Goal: Information Seeking & Learning: Learn about a topic

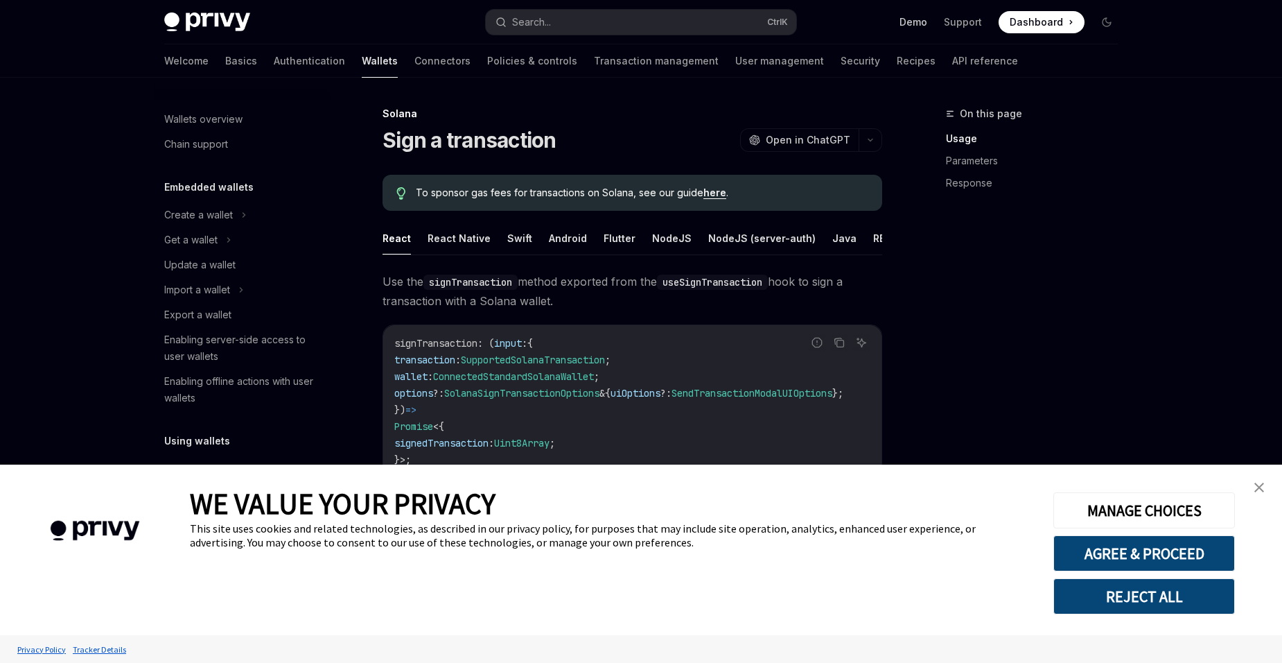
type textarea "*"
click at [1259, 479] on link "close banner" at bounding box center [1260, 487] width 28 height 28
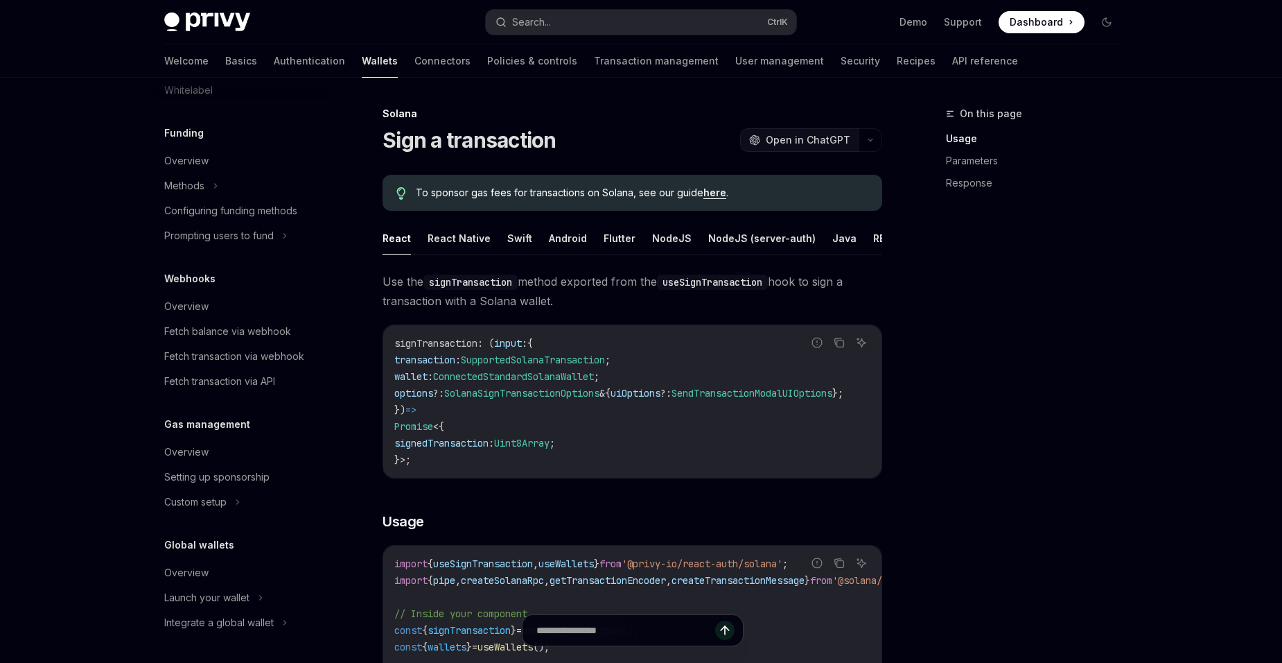
click at [811, 144] on span "Open in ChatGPT" at bounding box center [808, 140] width 85 height 14
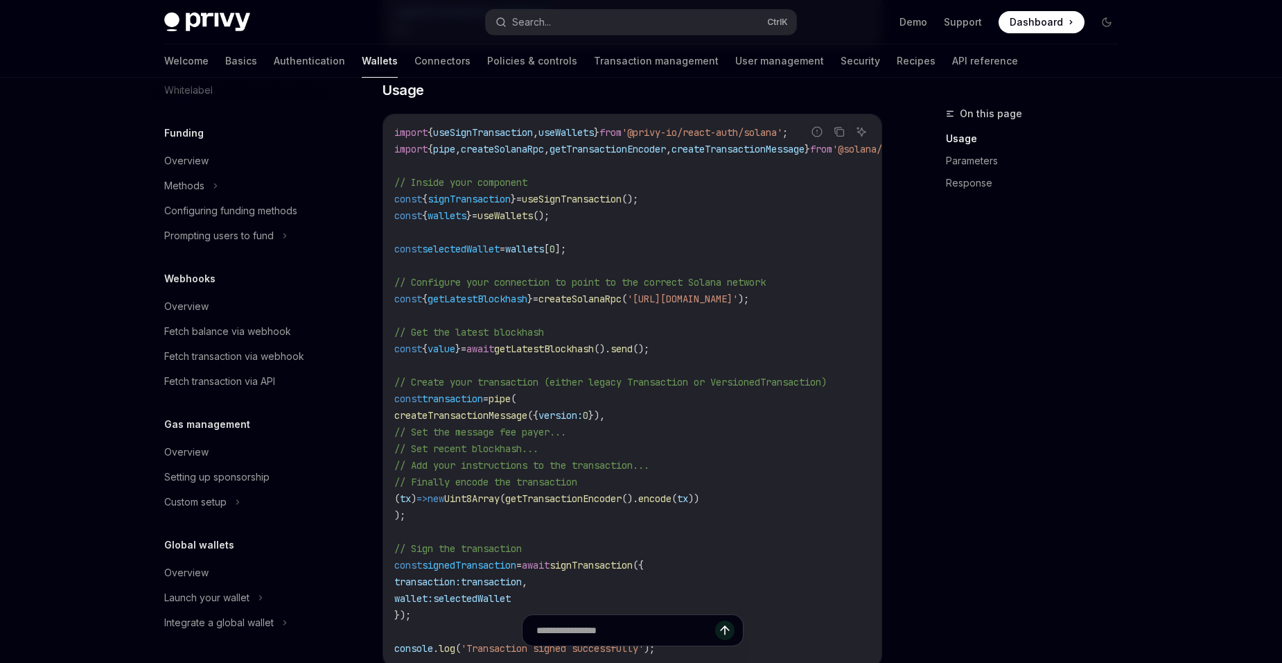
scroll to position [416, 0]
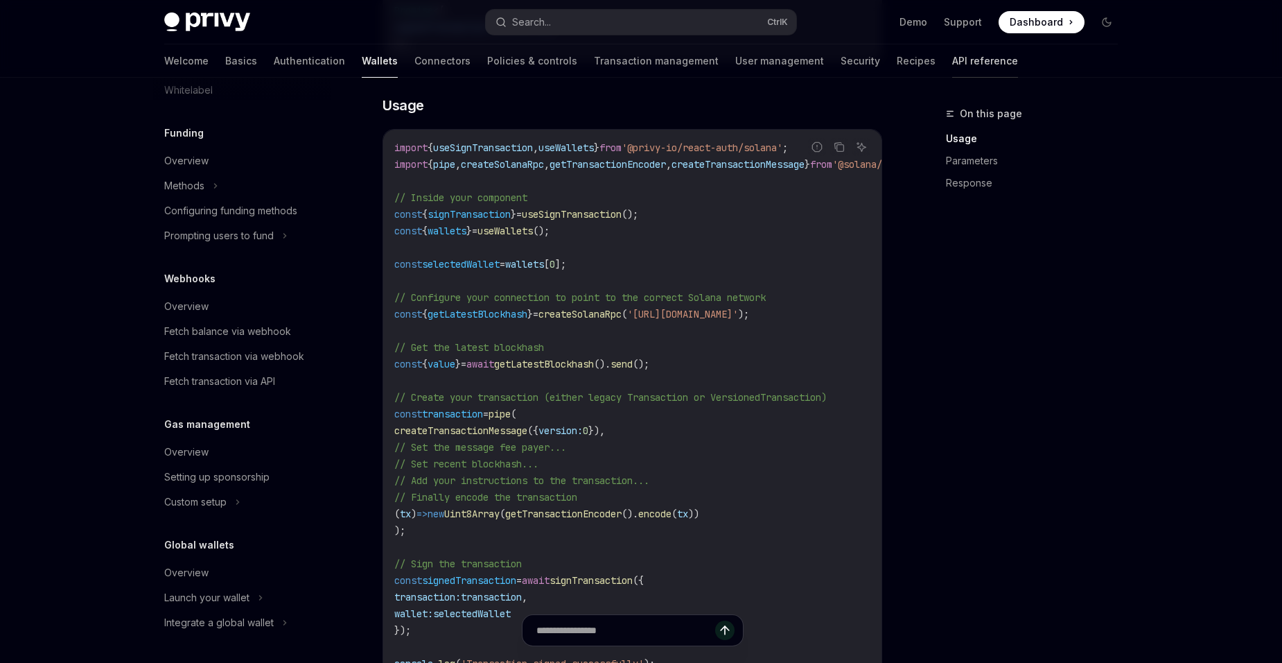
click at [952, 64] on link "API reference" at bounding box center [985, 60] width 66 height 33
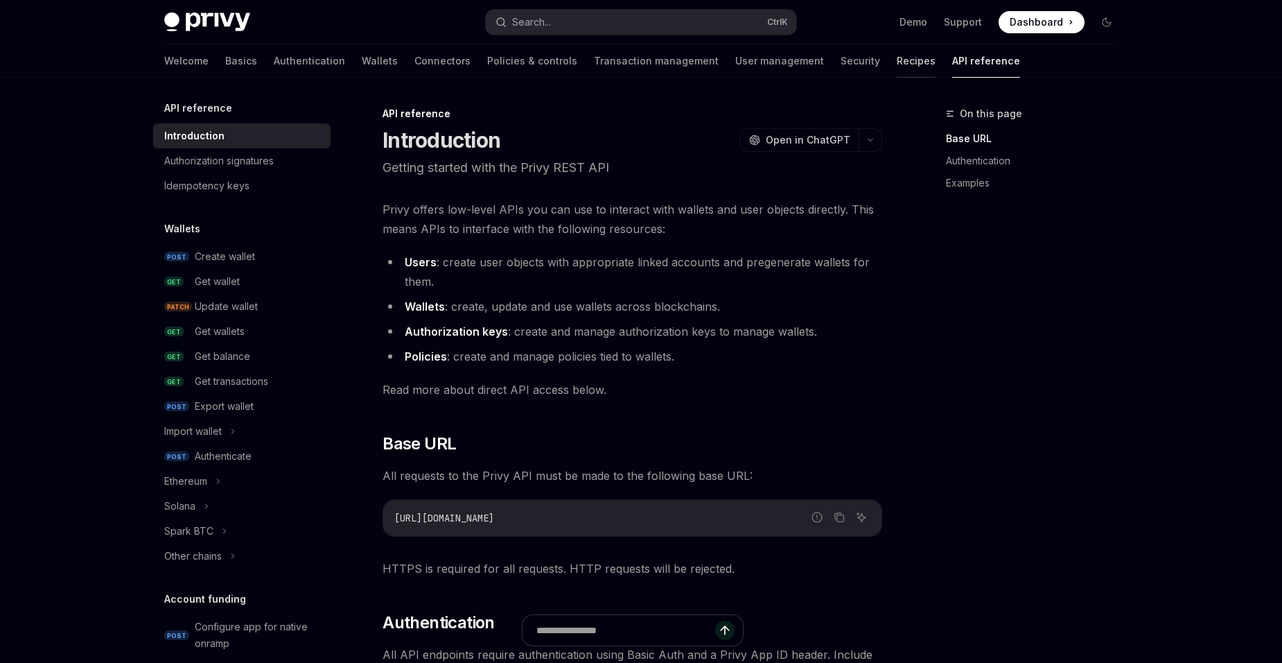
click at [897, 69] on link "Recipes" at bounding box center [916, 60] width 39 height 33
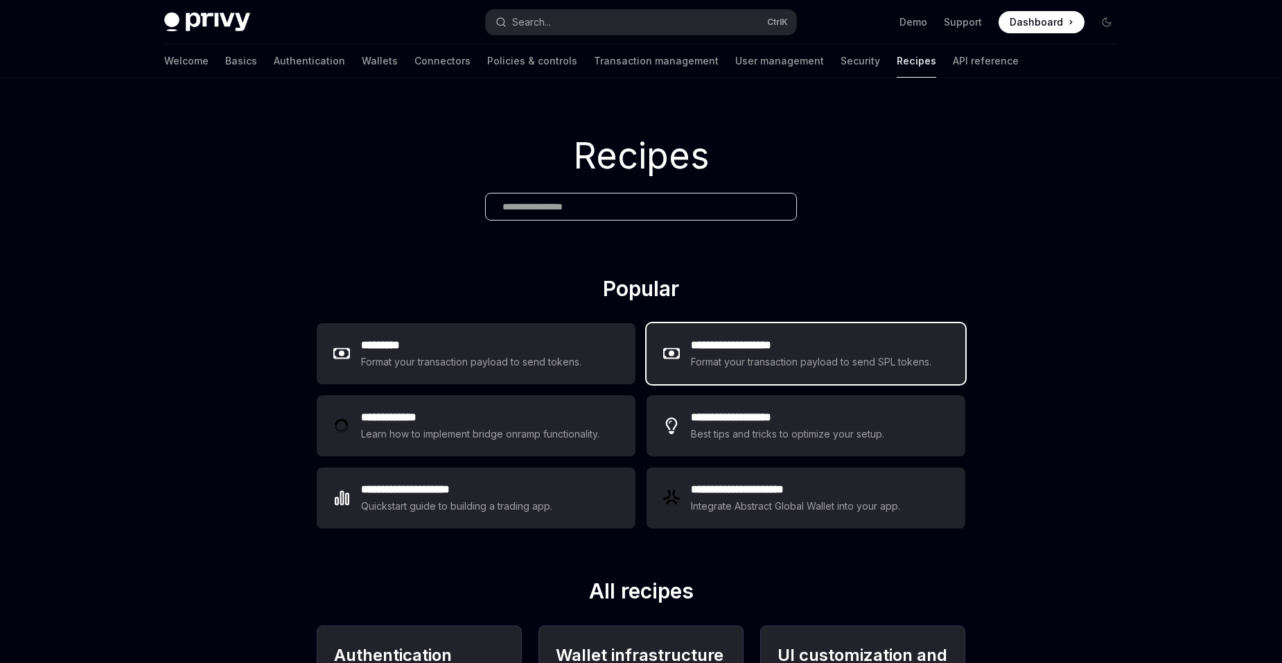
click at [818, 352] on h2 "**********" at bounding box center [812, 345] width 242 height 17
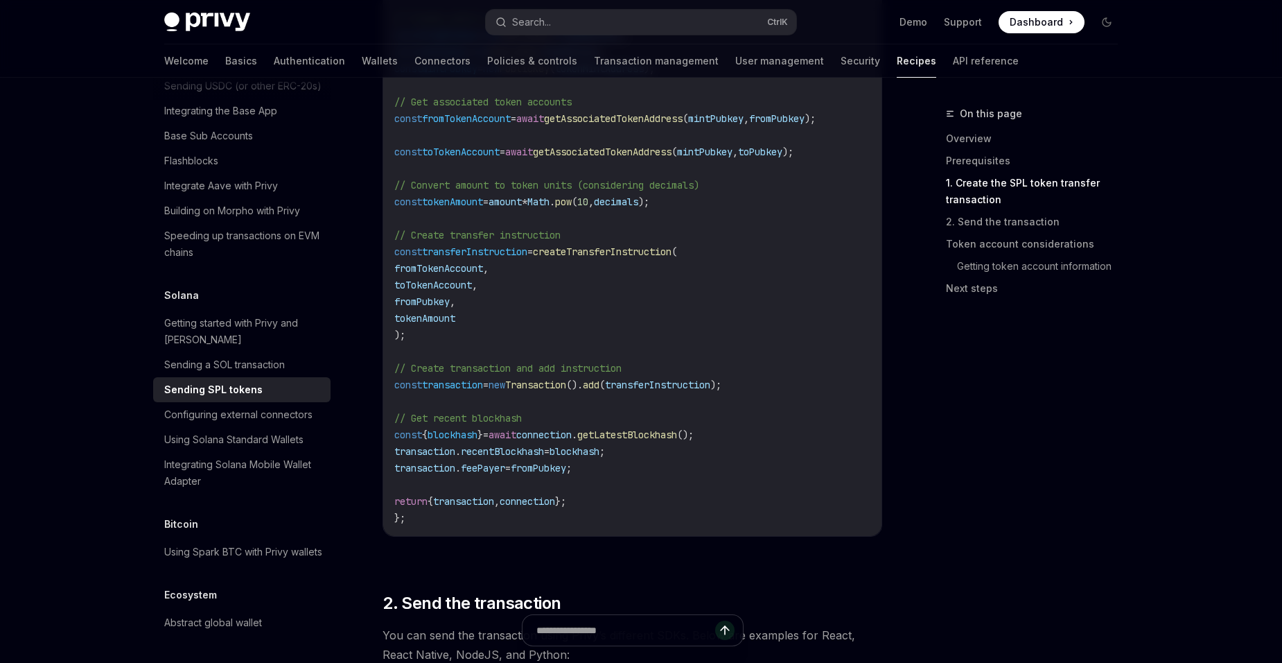
scroll to position [1040, 0]
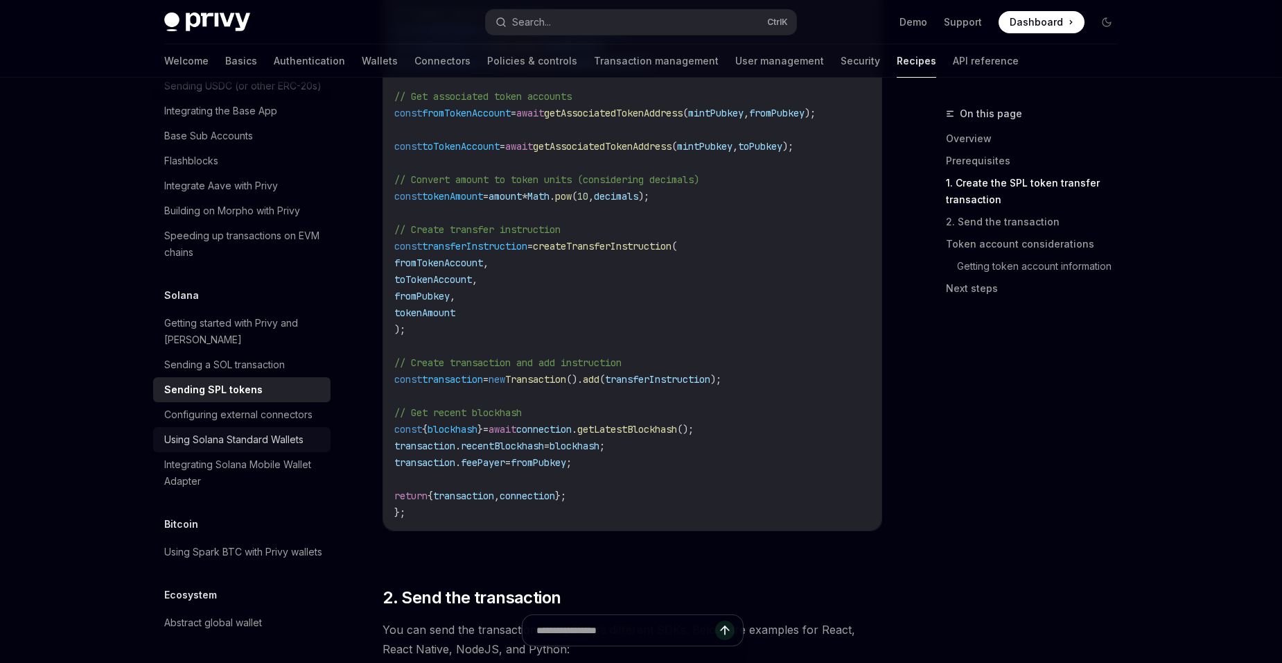
click at [265, 440] on div "Using Solana Standard Wallets" at bounding box center [233, 439] width 139 height 17
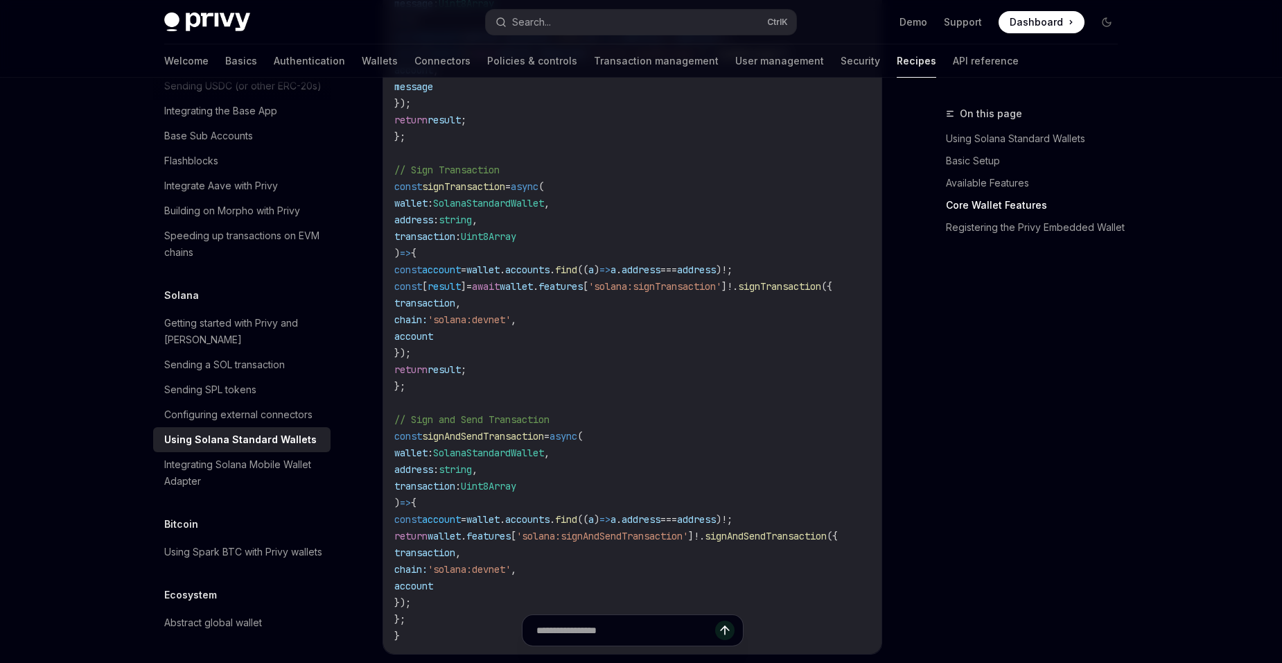
scroll to position [970, 0]
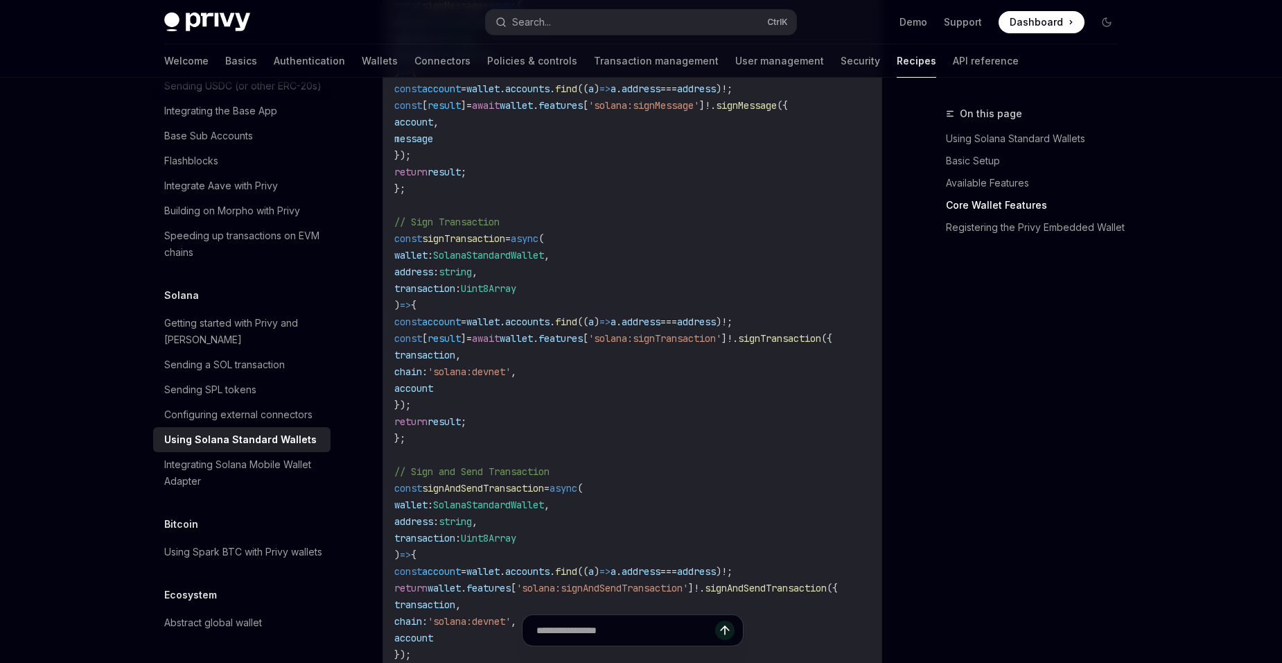
click at [909, 593] on div "On this page Using Solana Standard Wallets Basic Setup Available Features Core …" at bounding box center [641, 585] width 976 height 2957
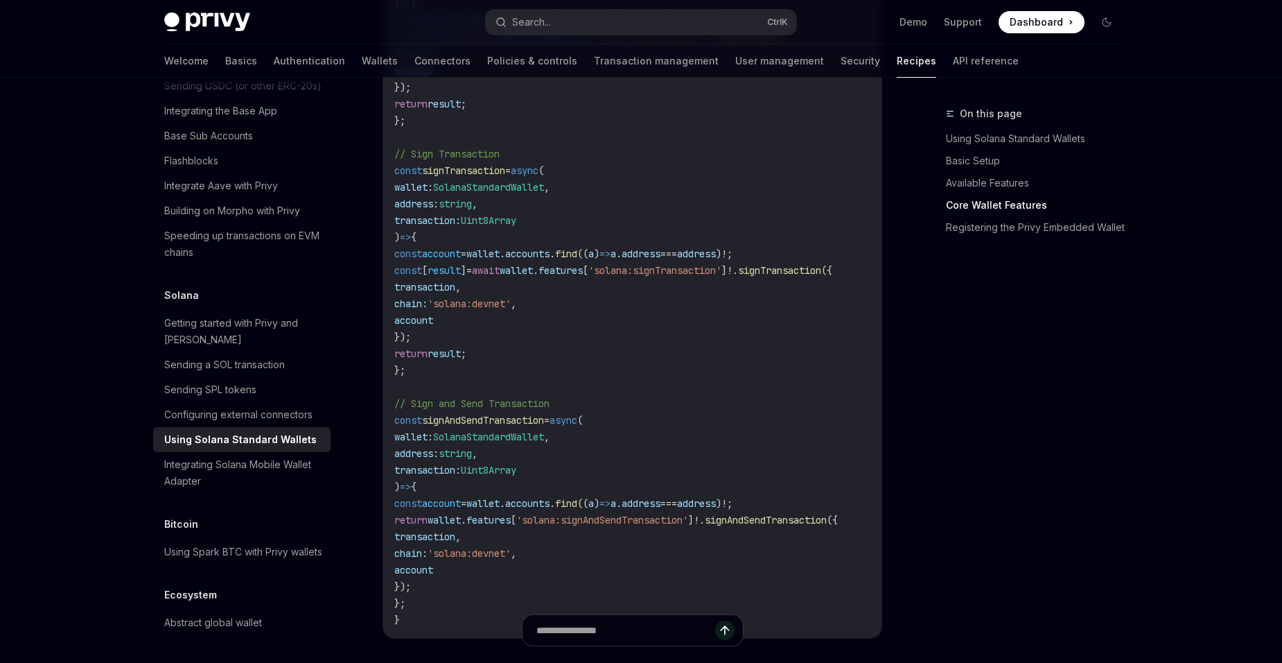
scroll to position [1040, 0]
drag, startPoint x: 551, startPoint y: 275, endPoint x: 433, endPoint y: 335, distance: 132.4
click at [433, 335] on code "function WalletComponent () { const { ready , wallets } = useSolanaStandardWall…" at bounding box center [663, 202] width 538 height 848
copy code "wallet . features [ 'solana:signTransaction' ] ! . signTransaction ({ transacti…"
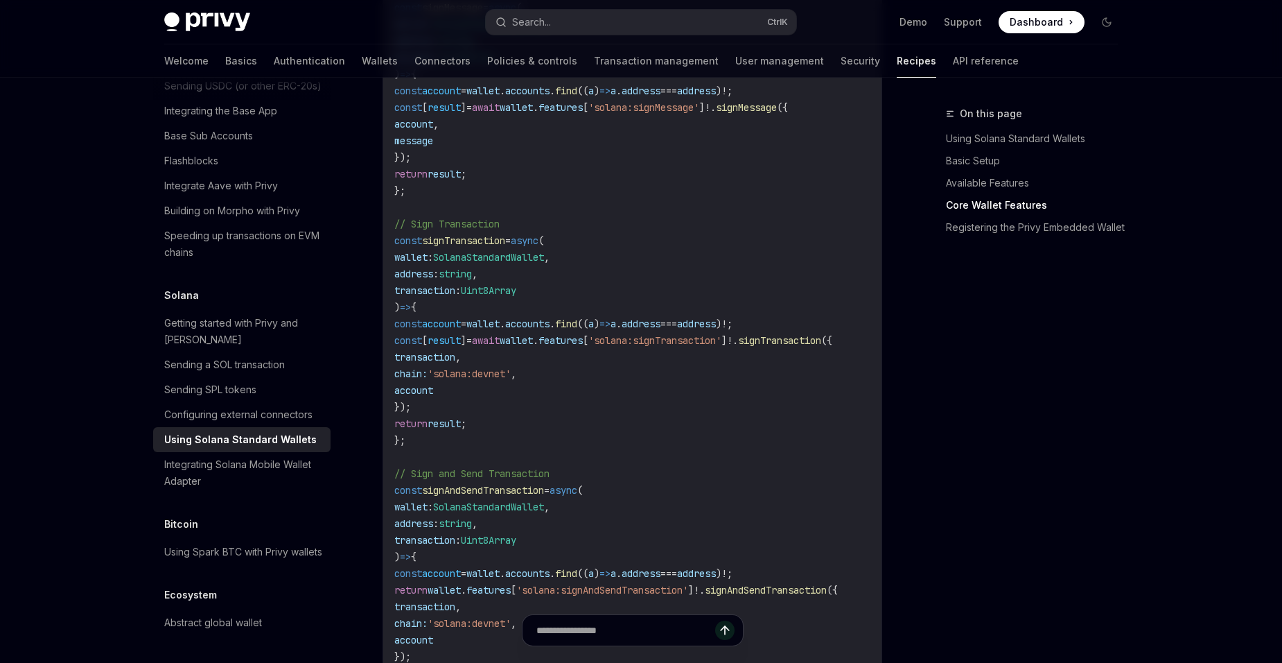
scroll to position [970, 0]
drag, startPoint x: 647, startPoint y: 449, endPoint x: 609, endPoint y: 434, distance: 40.4
click at [647, 449] on code "function WalletComponent () { const { ready , wallets } = useSolanaStandardWall…" at bounding box center [663, 272] width 538 height 848
drag, startPoint x: 456, startPoint y: 444, endPoint x: 404, endPoint y: 244, distance: 206.3
click at [404, 244] on code "function WalletComponent () { const { ready , wallets } = useSolanaStandardWall…" at bounding box center [663, 272] width 538 height 848
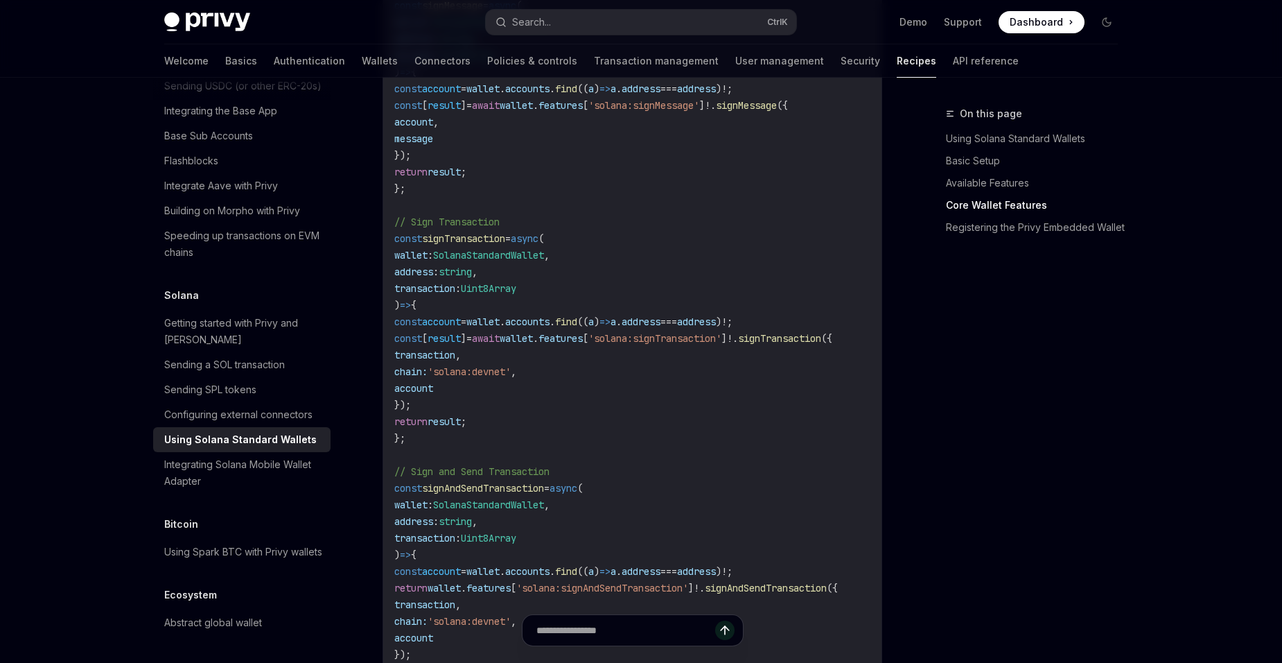
copy code "const signTransaction = async ( wallet : SolanaStandardWallet , address : strin…"
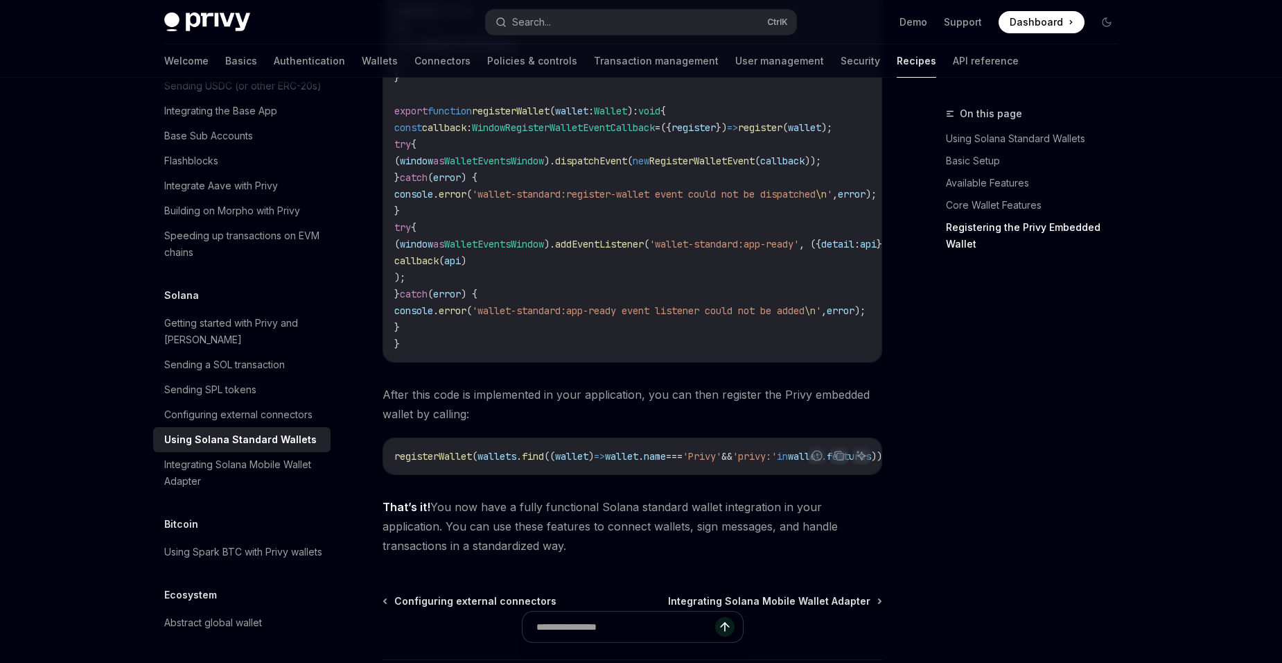
scroll to position [2103, 0]
click at [279, 348] on div "Getting started with Privy and Solana" at bounding box center [243, 331] width 158 height 33
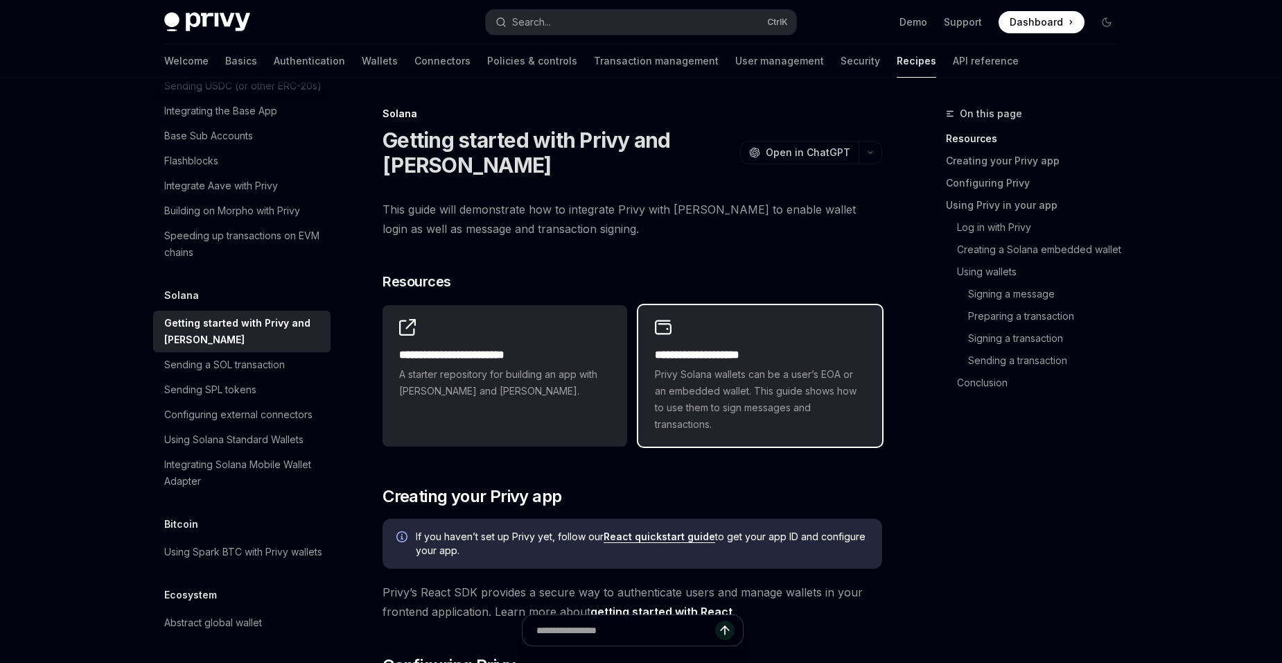
click at [709, 429] on span "Privy Solana wallets can be a user’s EOA or an embedded wallet. This guide show…" at bounding box center [760, 399] width 211 height 67
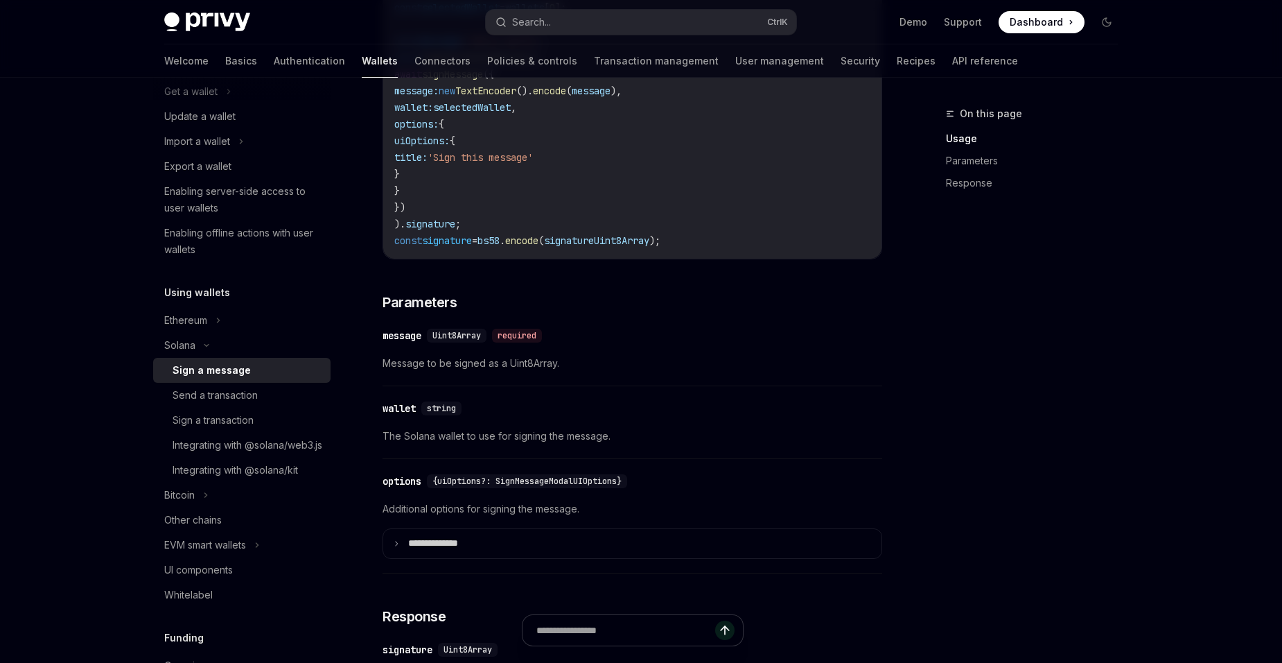
scroll to position [693, 0]
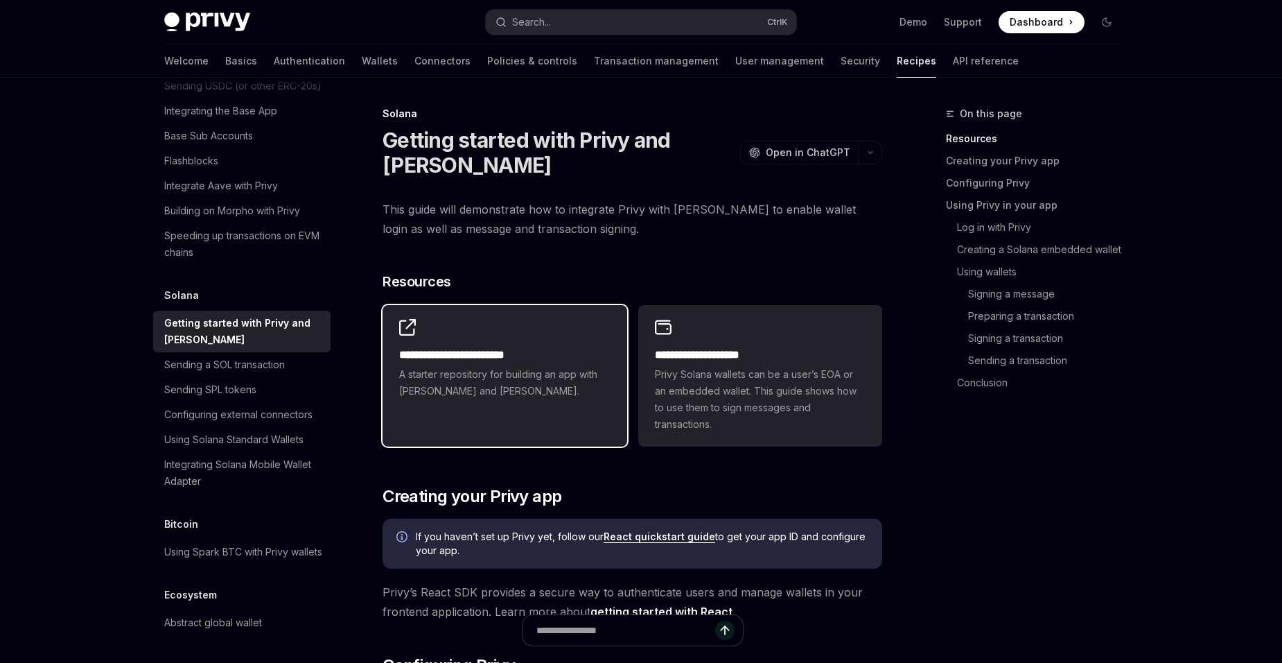
click at [487, 365] on div "**********" at bounding box center [504, 373] width 211 height 53
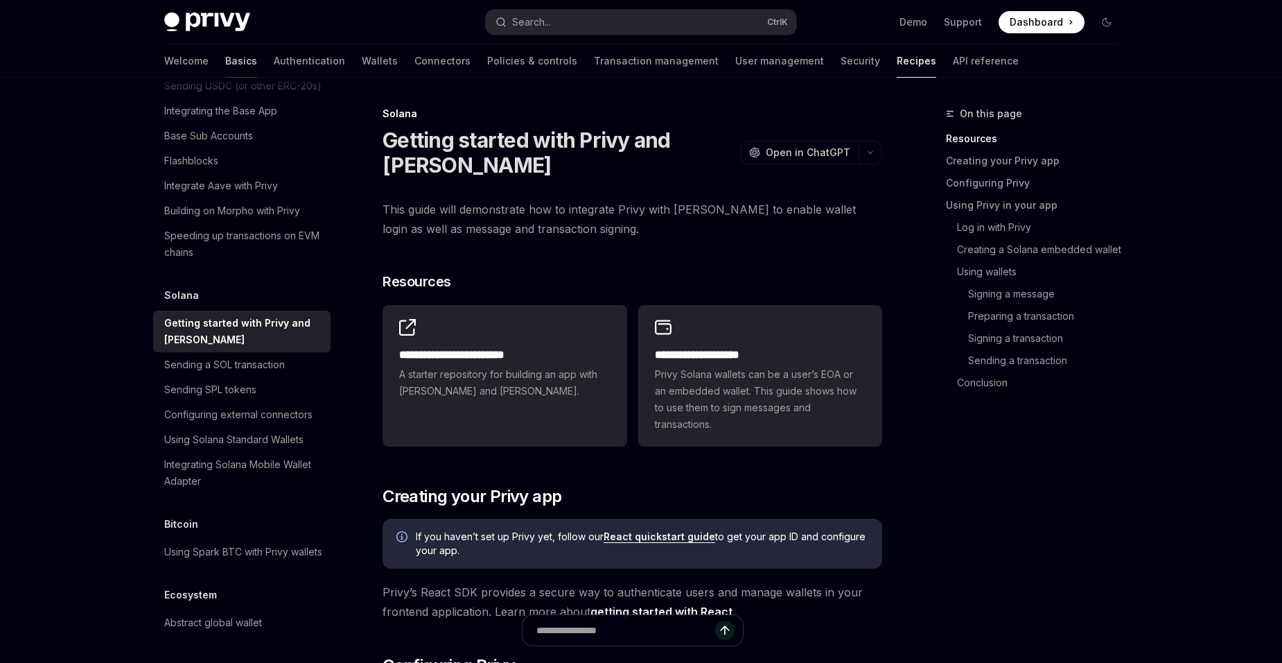
click at [225, 56] on link "Basics" at bounding box center [241, 60] width 32 height 33
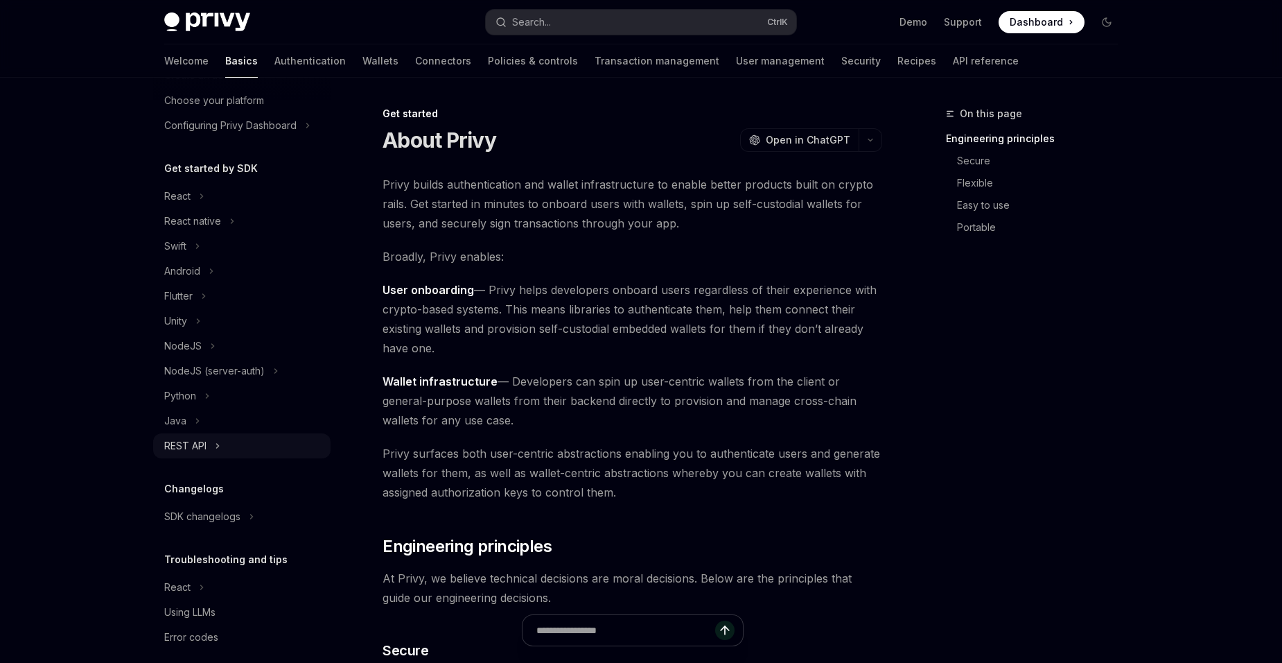
scroll to position [100, 0]
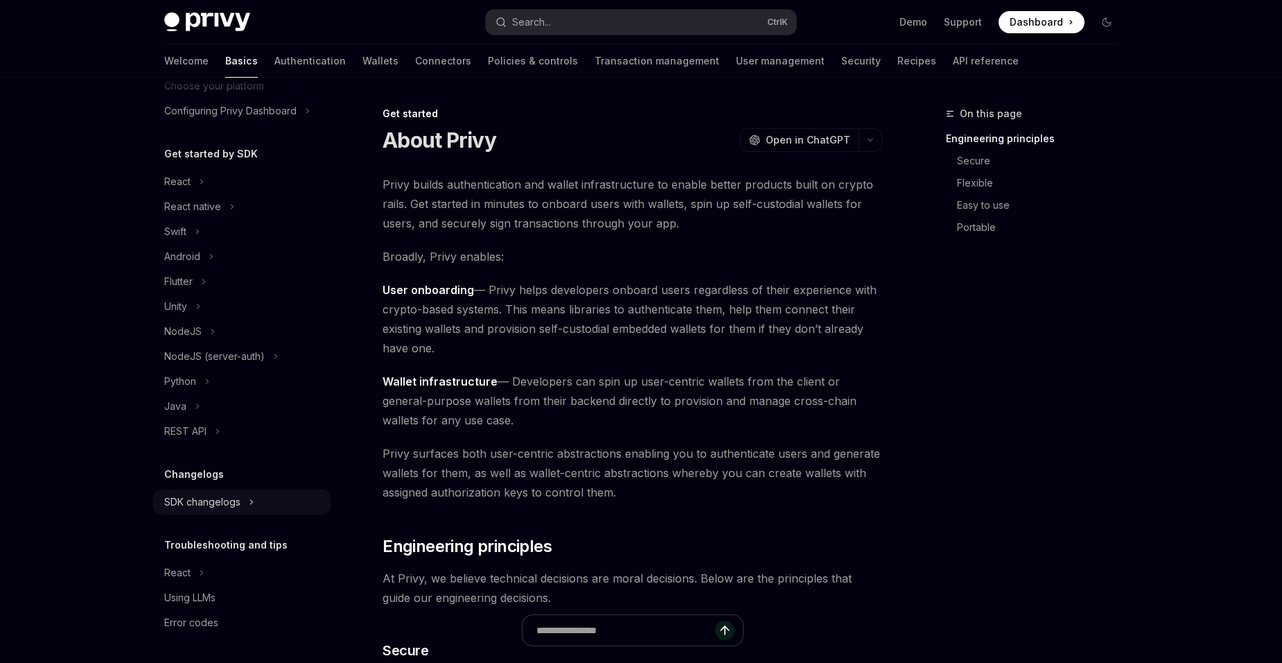
click at [281, 496] on div "SDK changelogs" at bounding box center [241, 501] width 177 height 25
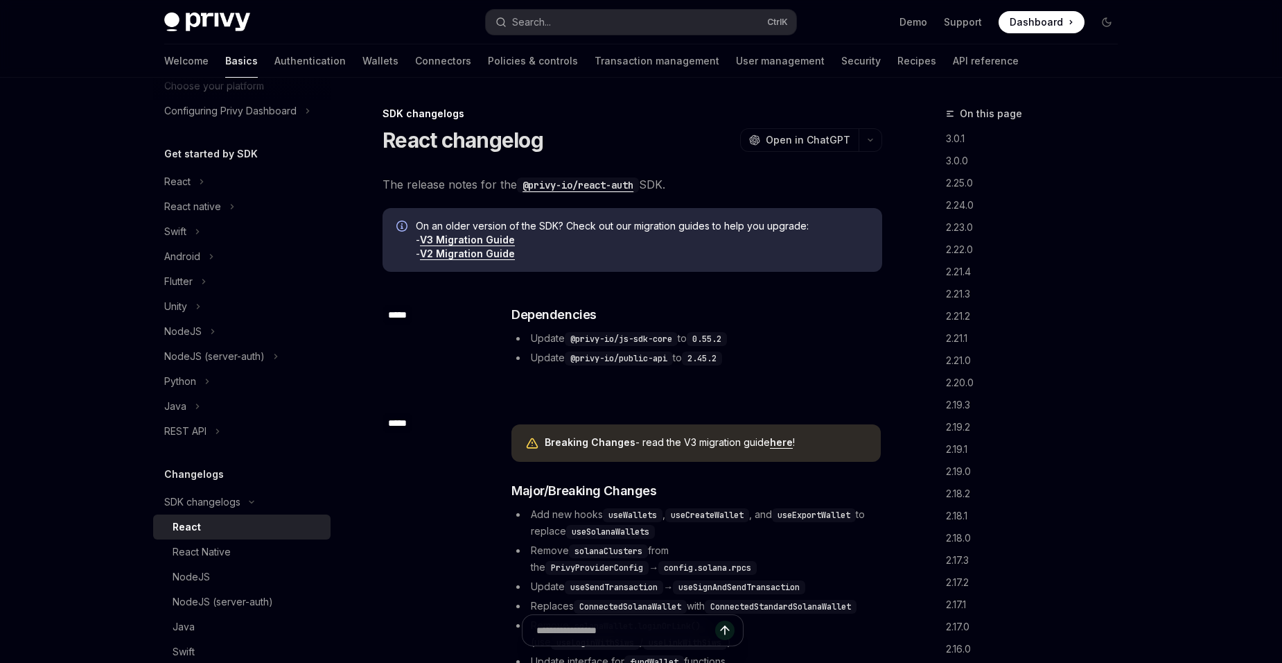
click at [268, 526] on div "React" at bounding box center [248, 526] width 150 height 17
click at [492, 238] on link "V3 Migration Guide" at bounding box center [467, 240] width 95 height 12
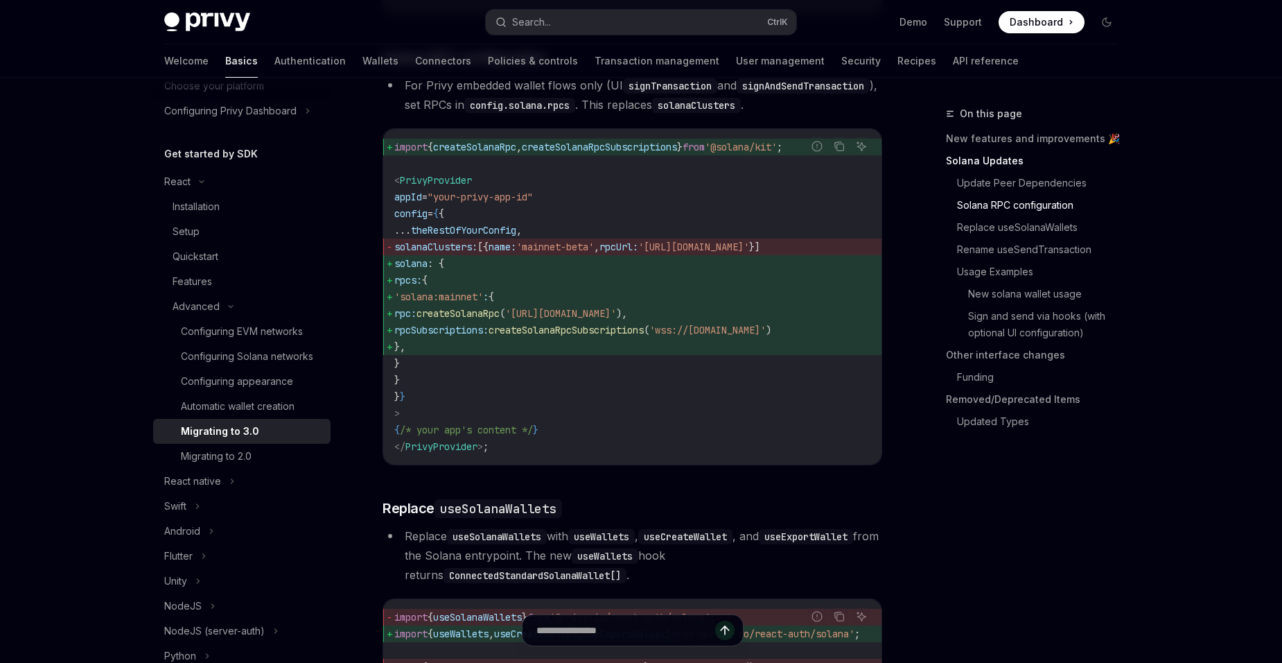
scroll to position [832, 0]
drag, startPoint x: 458, startPoint y: 367, endPoint x: 441, endPoint y: 315, distance: 54.8
click at [441, 315] on code "import { createSolanaRpc , createSolanaRpcSubscriptions } from '@solana/kit' ; …" at bounding box center [632, 296] width 476 height 316
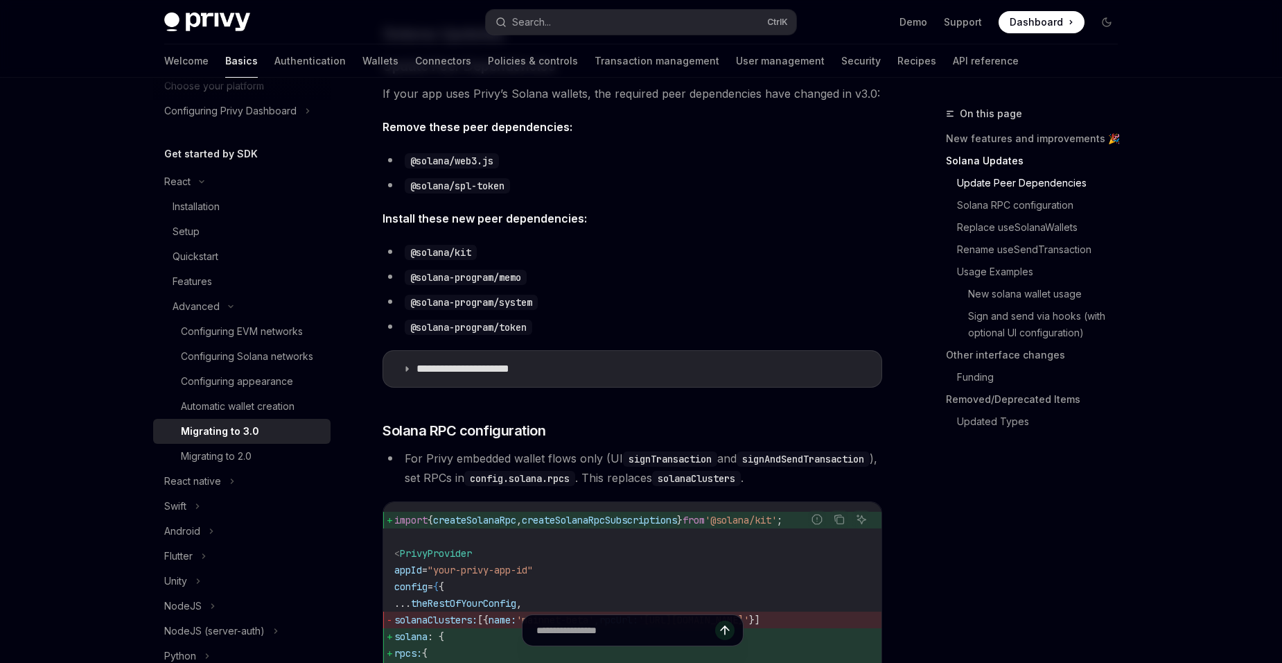
scroll to position [485, 0]
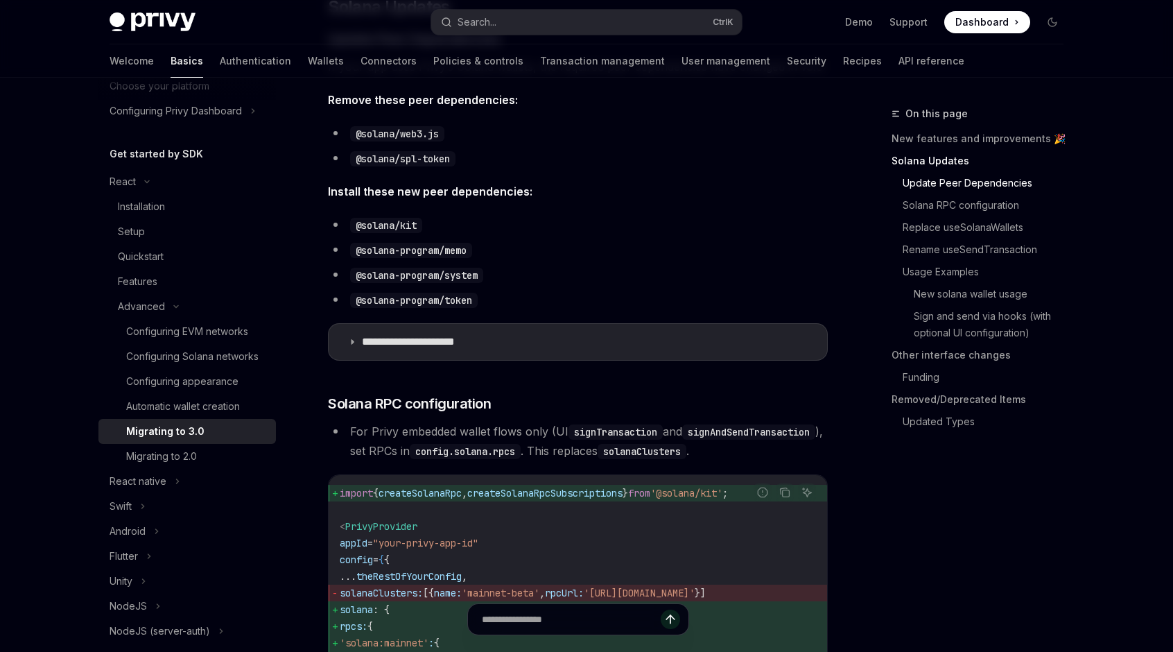
type textarea "*"
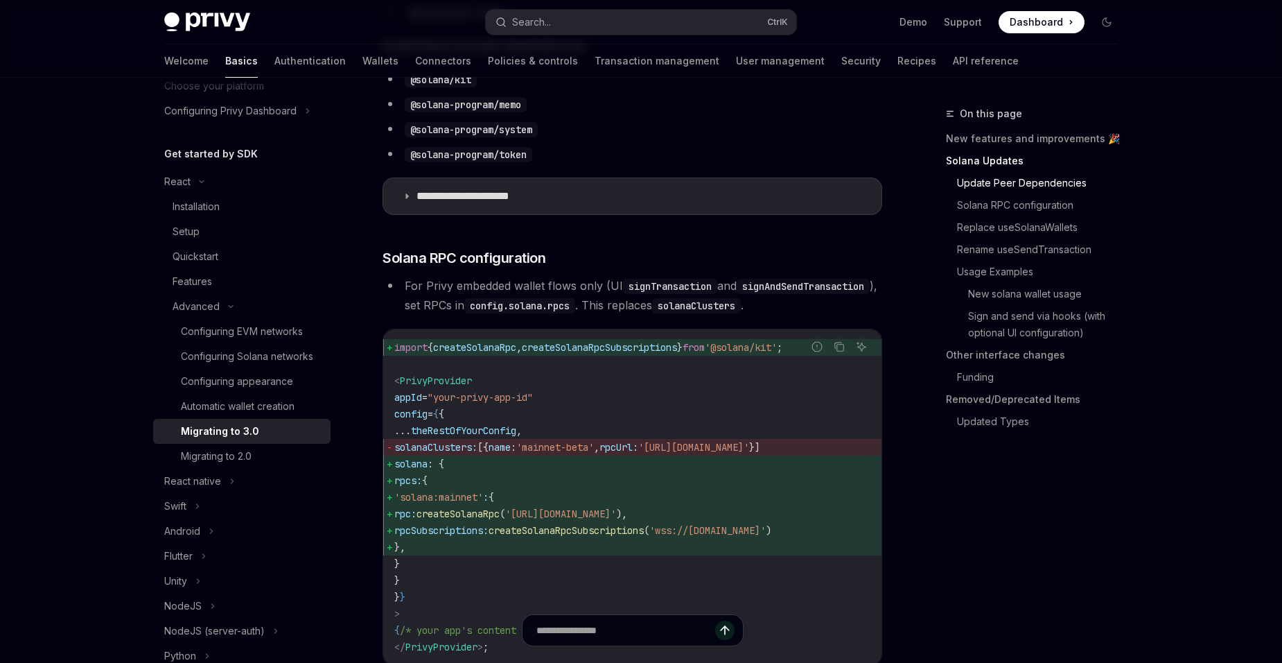
scroll to position [762, 0]
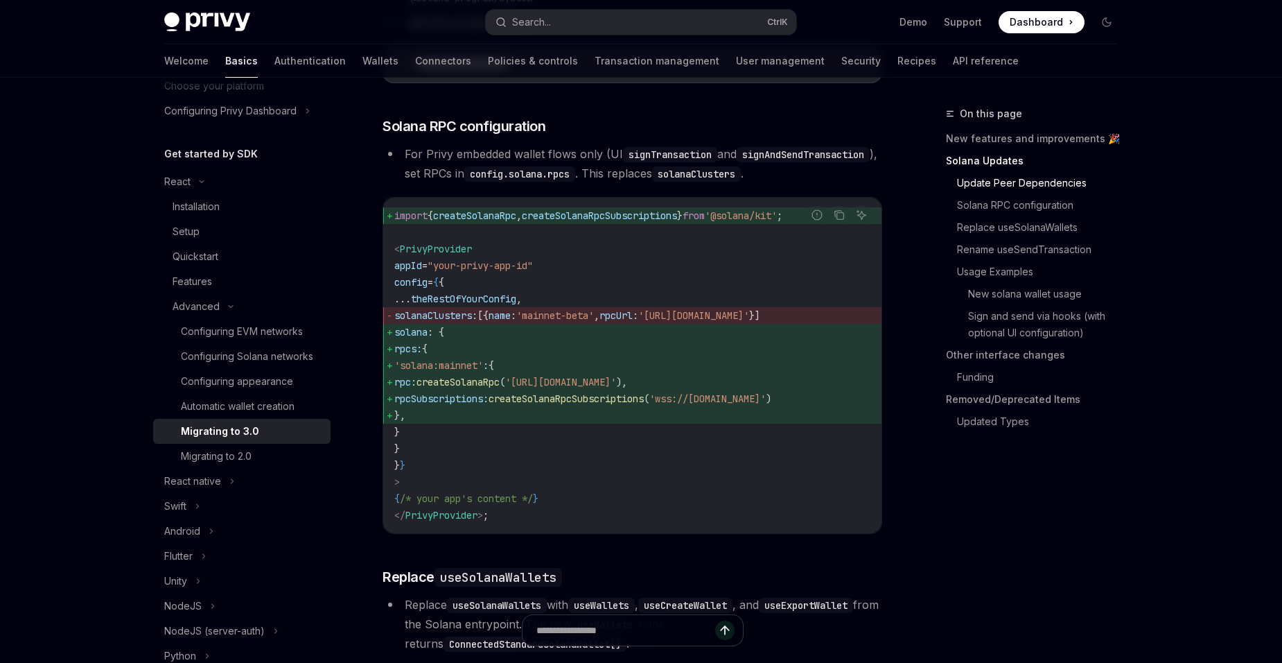
click at [678, 407] on span "rpcSubscriptions: createSolanaRpcSubscriptions ( 'wss://api.mainnet-beta.solana…" at bounding box center [632, 398] width 476 height 17
drag, startPoint x: 439, startPoint y: 383, endPoint x: 446, endPoint y: 432, distance: 49.7
click at [446, 432] on code "import { createSolanaRpc , createSolanaRpcSubscriptions } from '@solana/kit' ; …" at bounding box center [632, 365] width 476 height 316
copy code "'solana:mainnet' : { rpc: createSolanaRpc ( 'https://api.mainnet-beta.solana.co…"
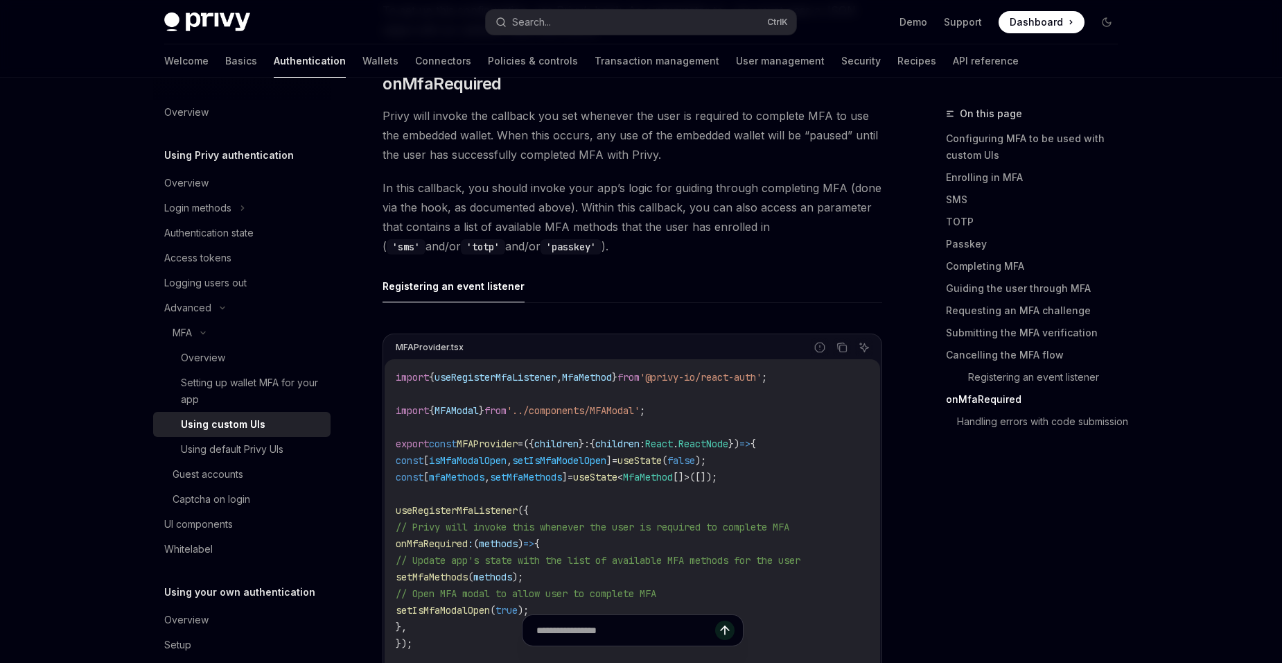
type textarea "*"
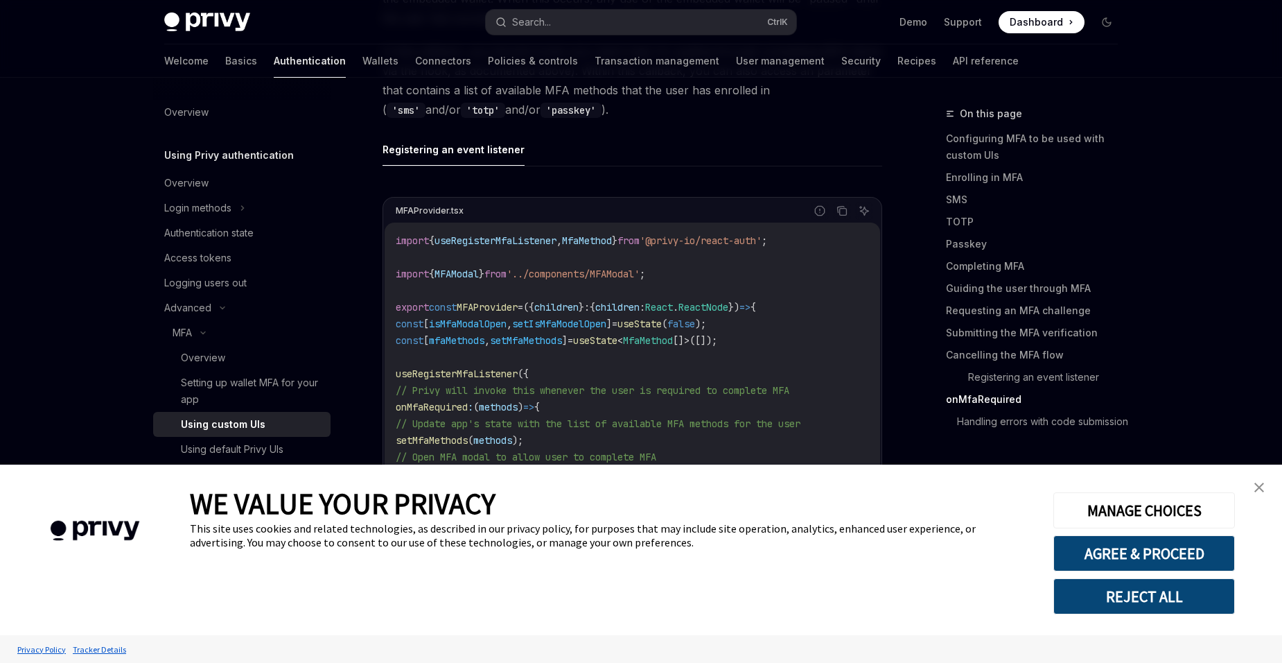
scroll to position [4896, 0]
click at [1270, 484] on link "close banner" at bounding box center [1260, 487] width 28 height 28
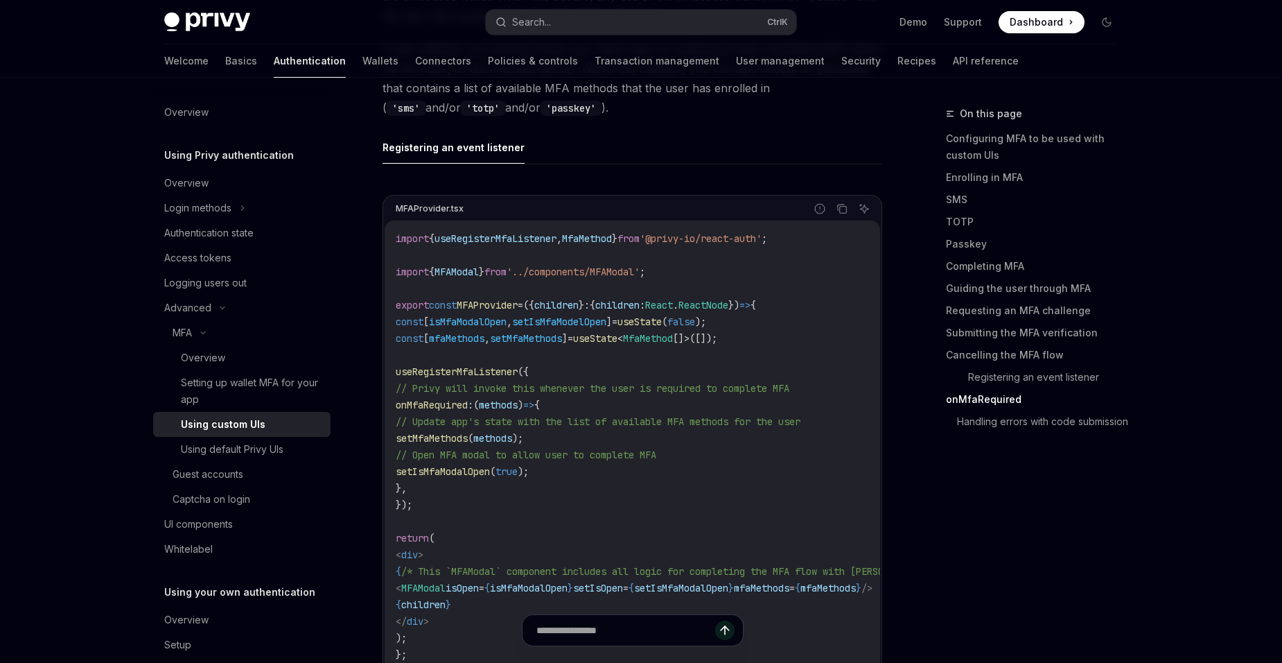
click at [496, 372] on span "useRegisterMfaListener" at bounding box center [457, 371] width 122 height 12
copy span "useRegisterMfaListener"
click at [574, 28] on button "Search... Ctrl K" at bounding box center [641, 22] width 311 height 25
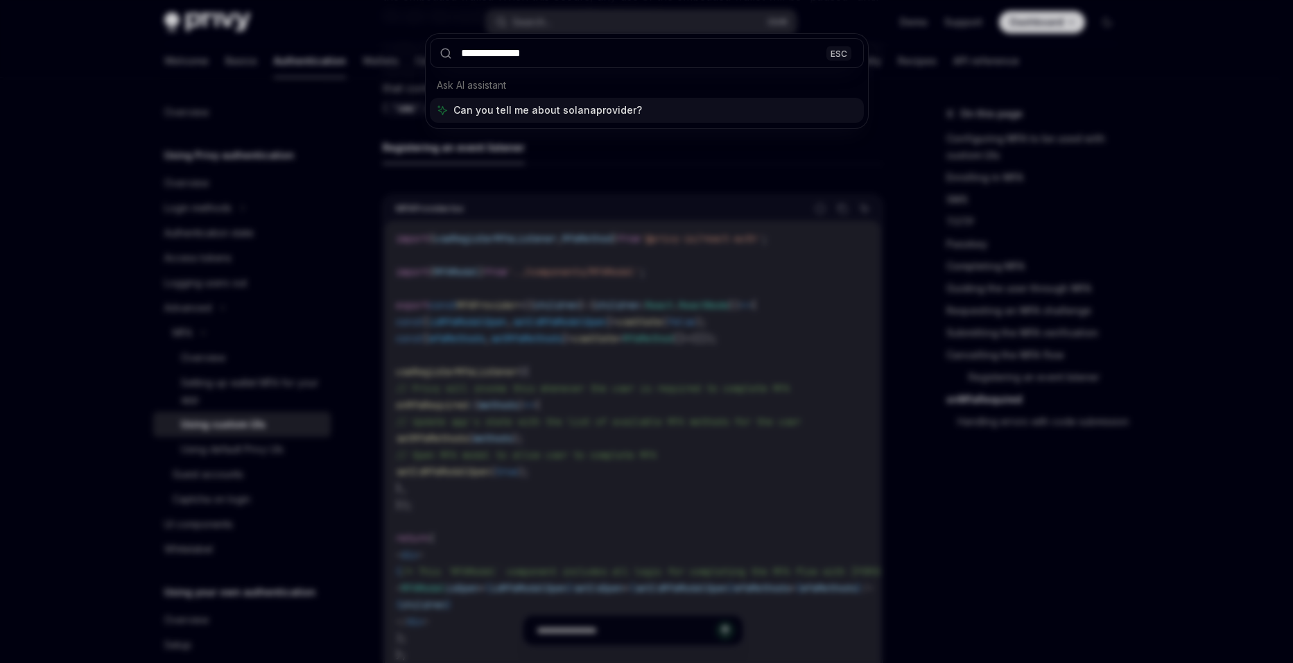
type input "**********"
type textarea "*"
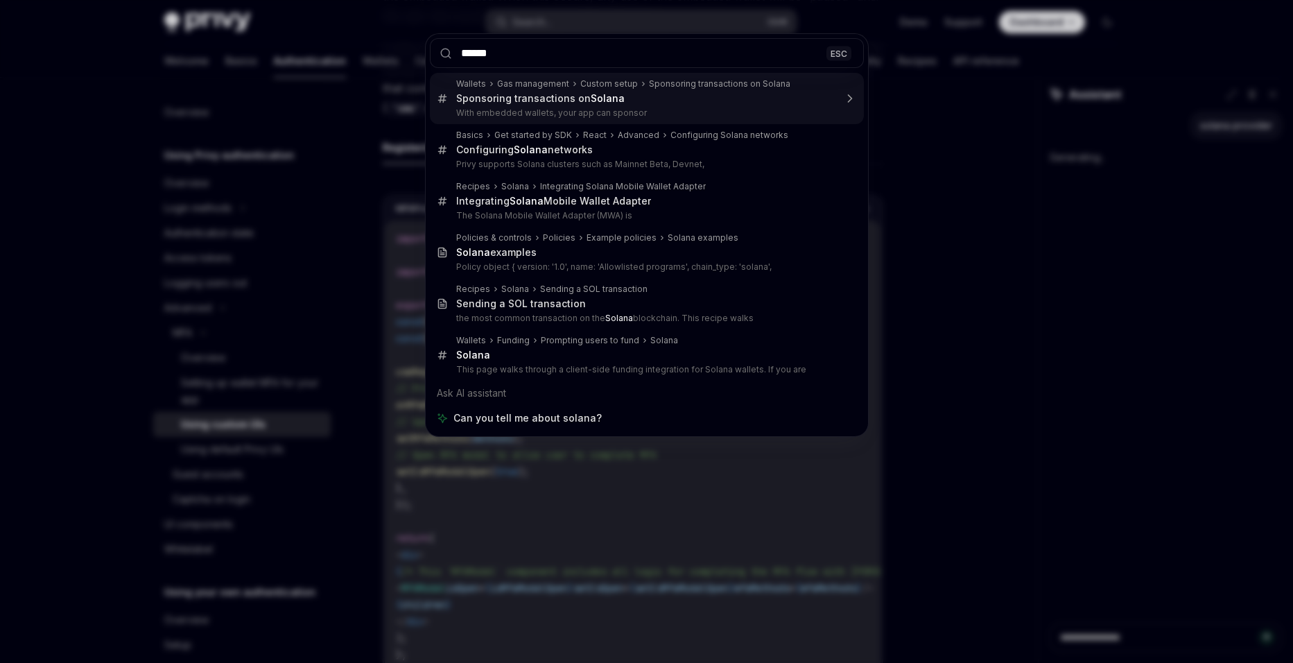
type input "******"
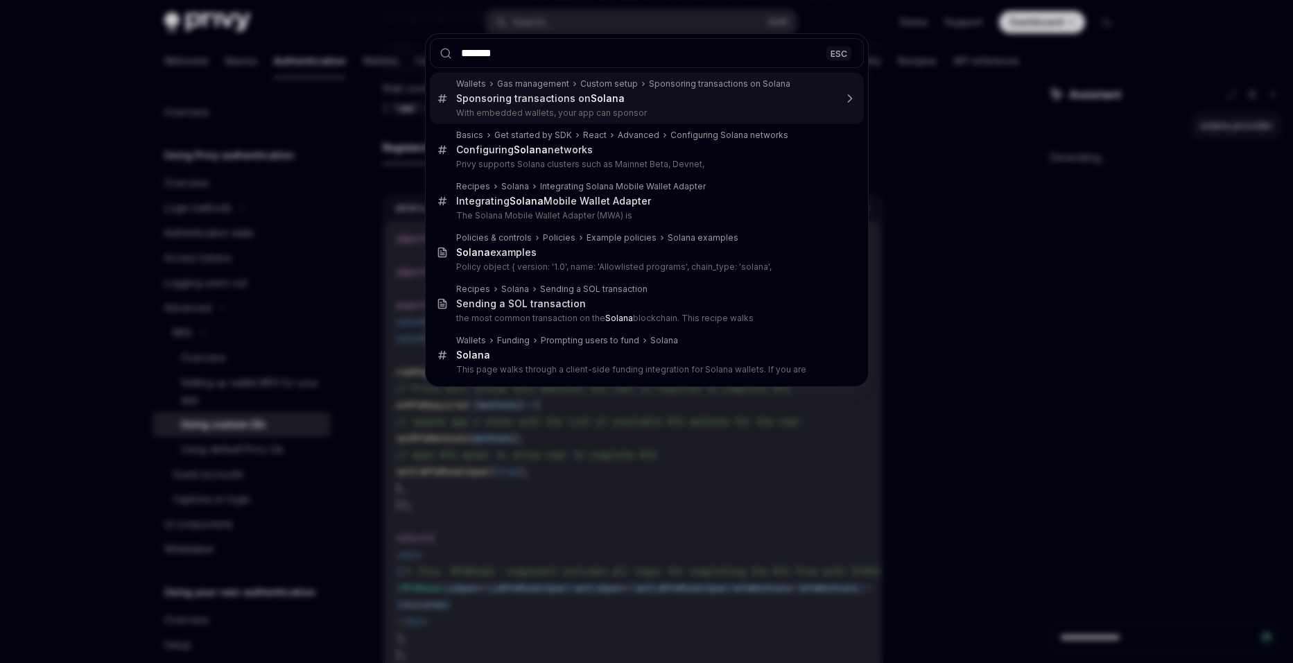
type textarea "*"
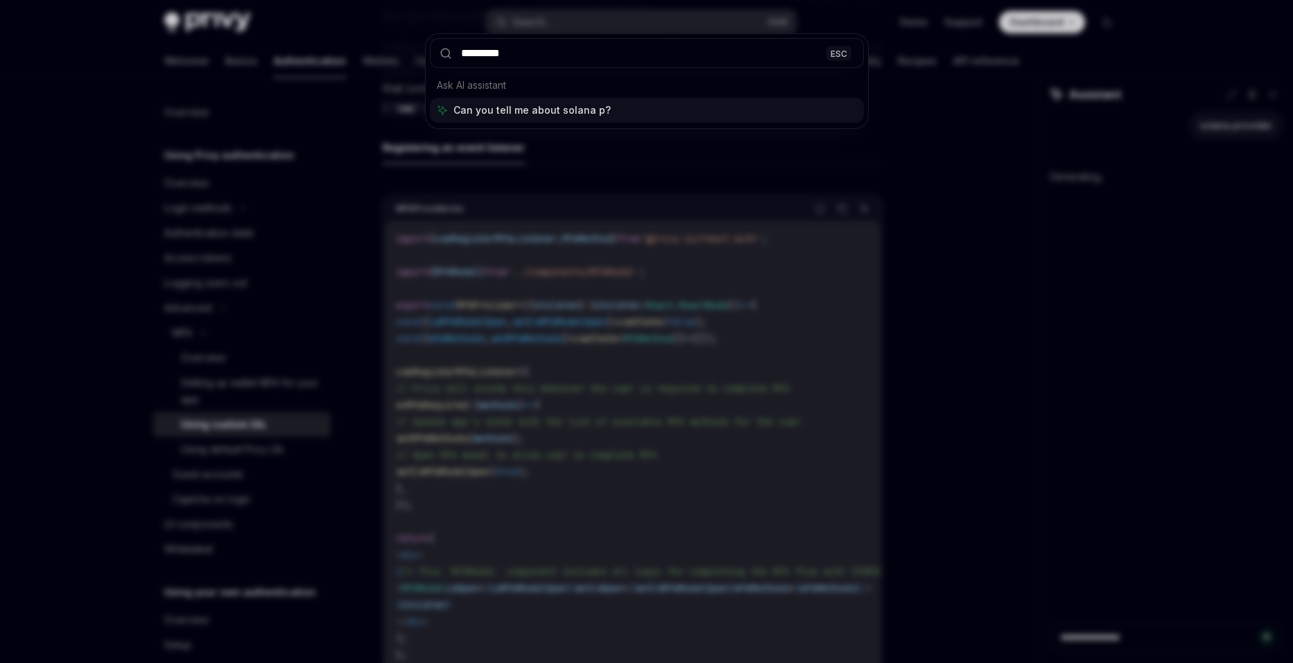
type input "**********"
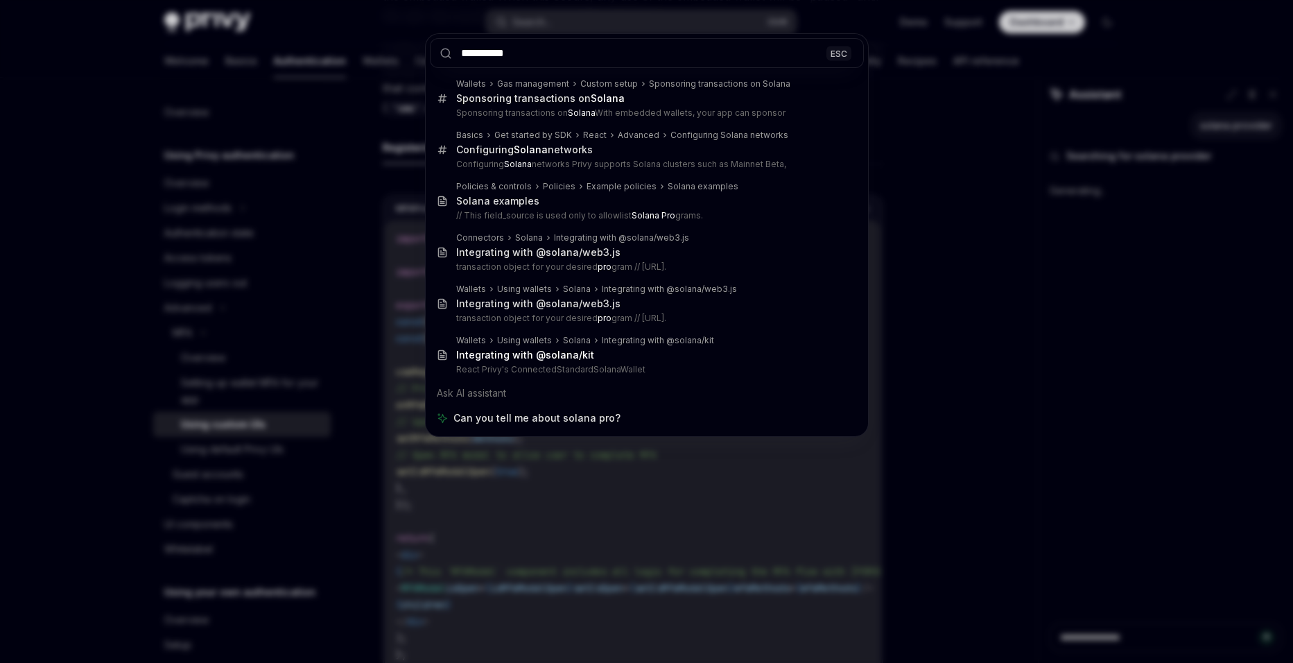
type textarea "*"
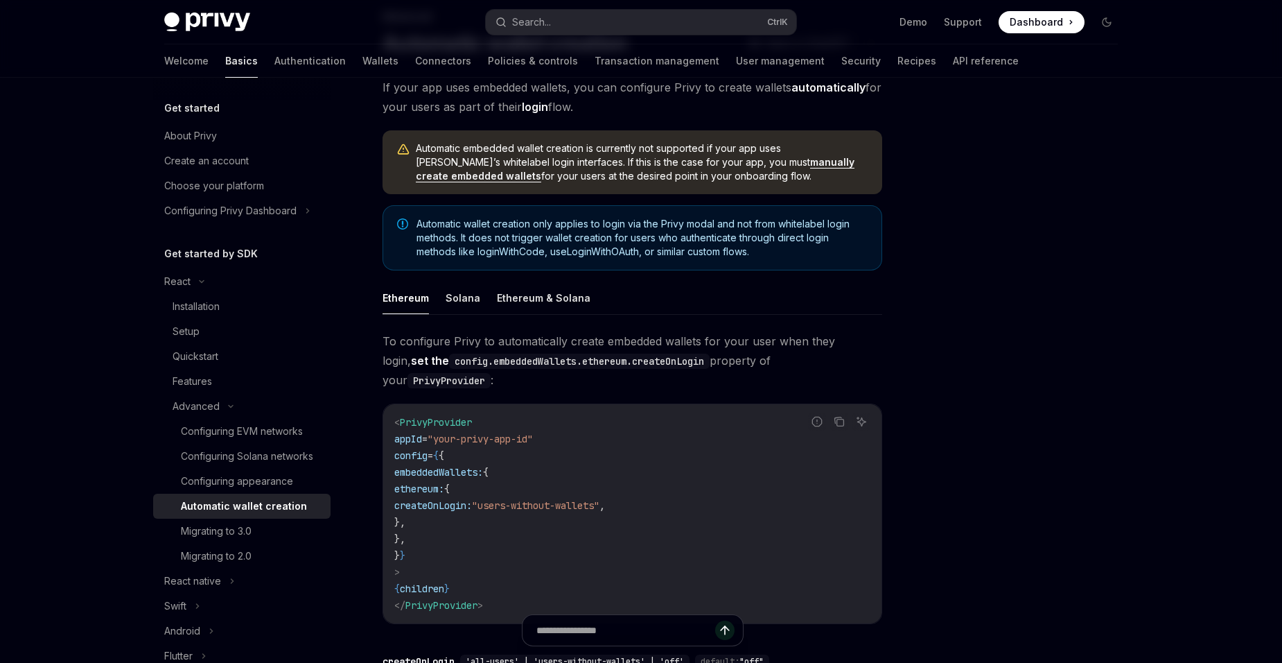
scroll to position [208, 0]
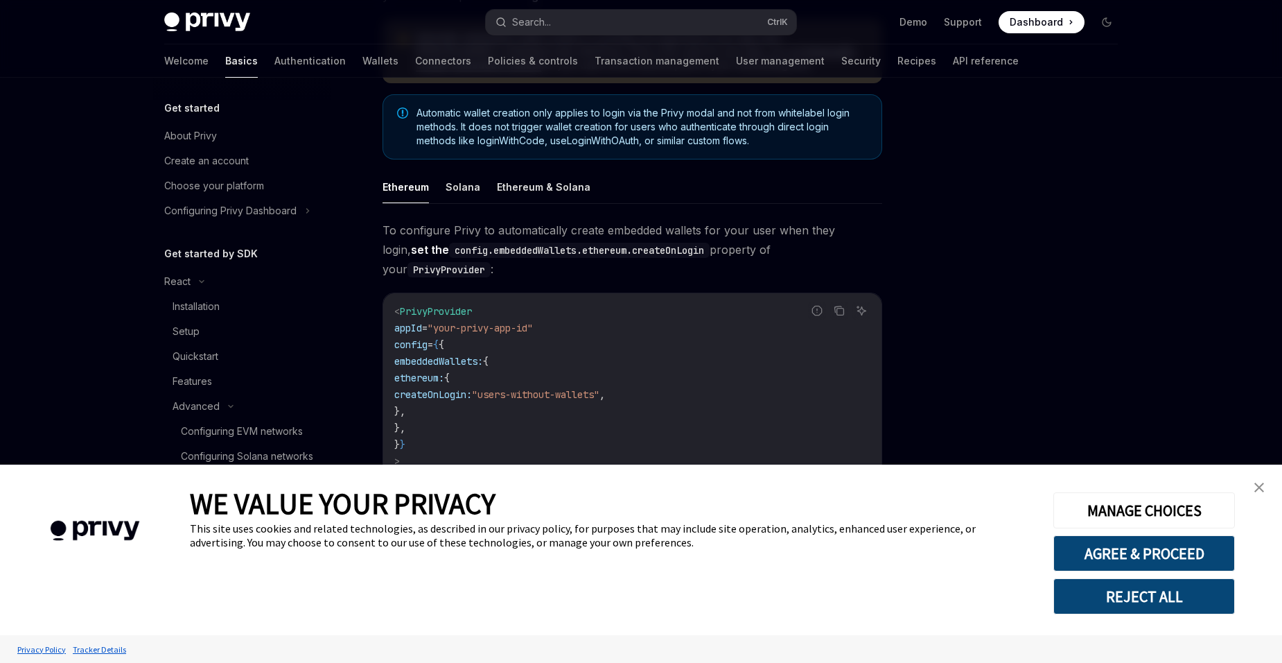
click at [1264, 487] on img "close banner" at bounding box center [1260, 487] width 10 height 10
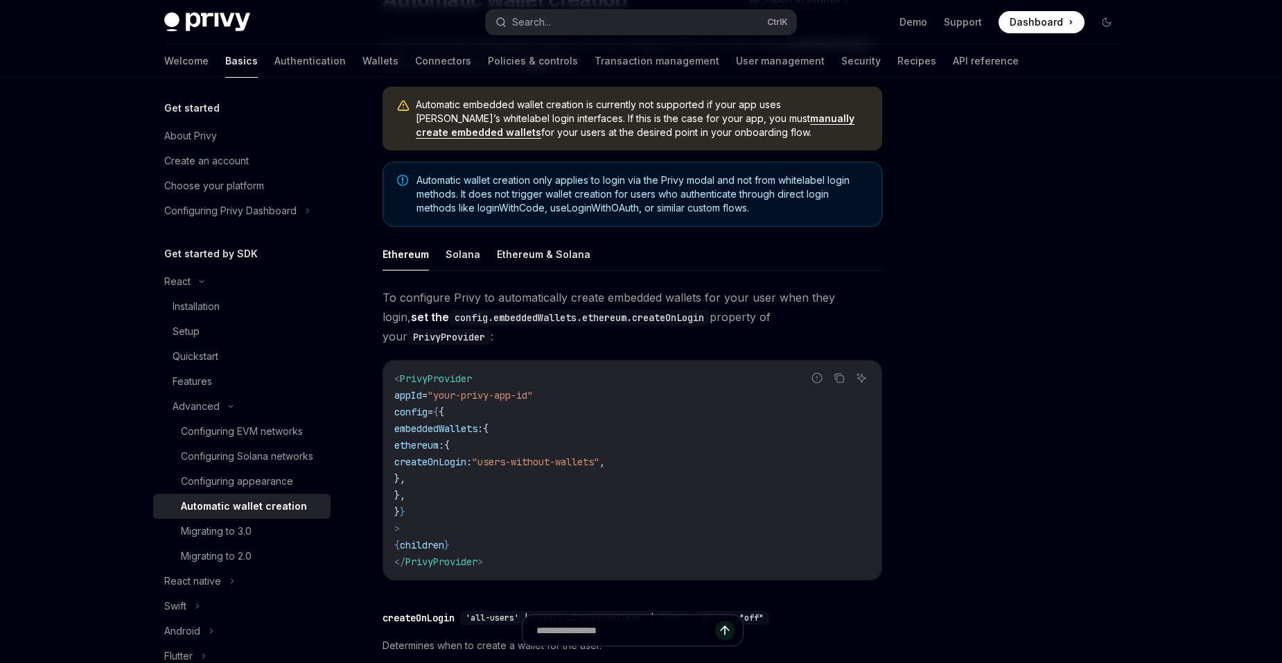
scroll to position [139, 0]
click at [457, 252] on button "Solana" at bounding box center [463, 256] width 35 height 33
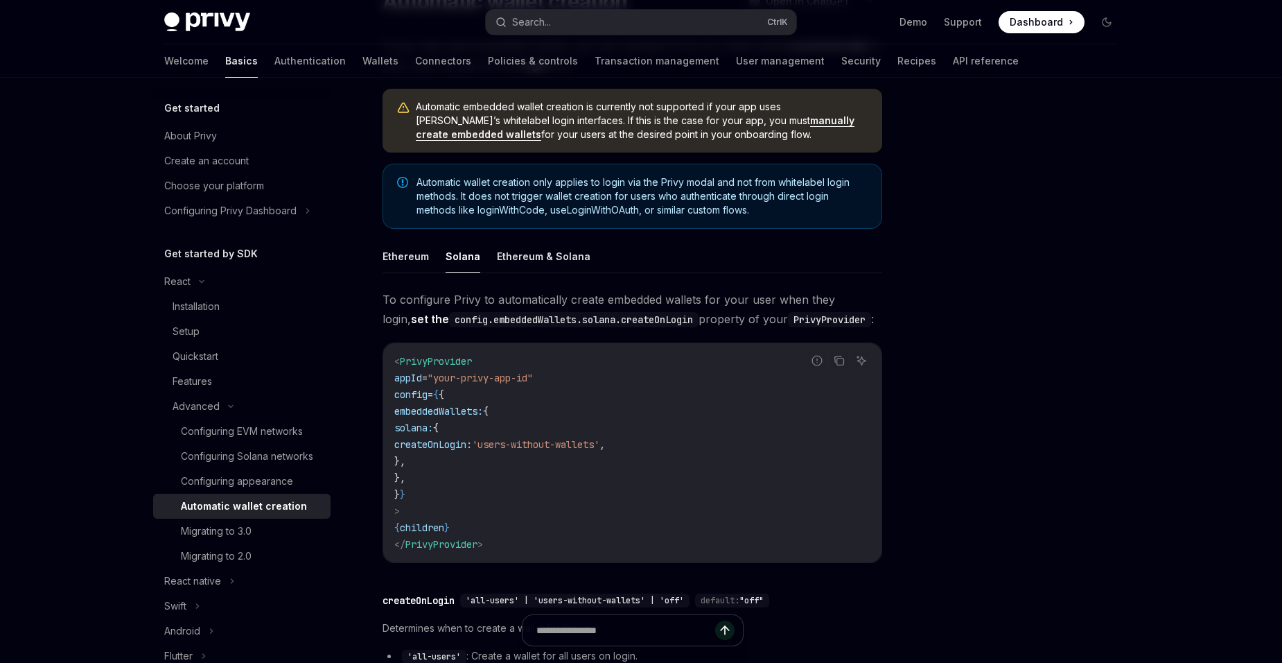
click at [954, 478] on div at bounding box center [1023, 383] width 211 height 557
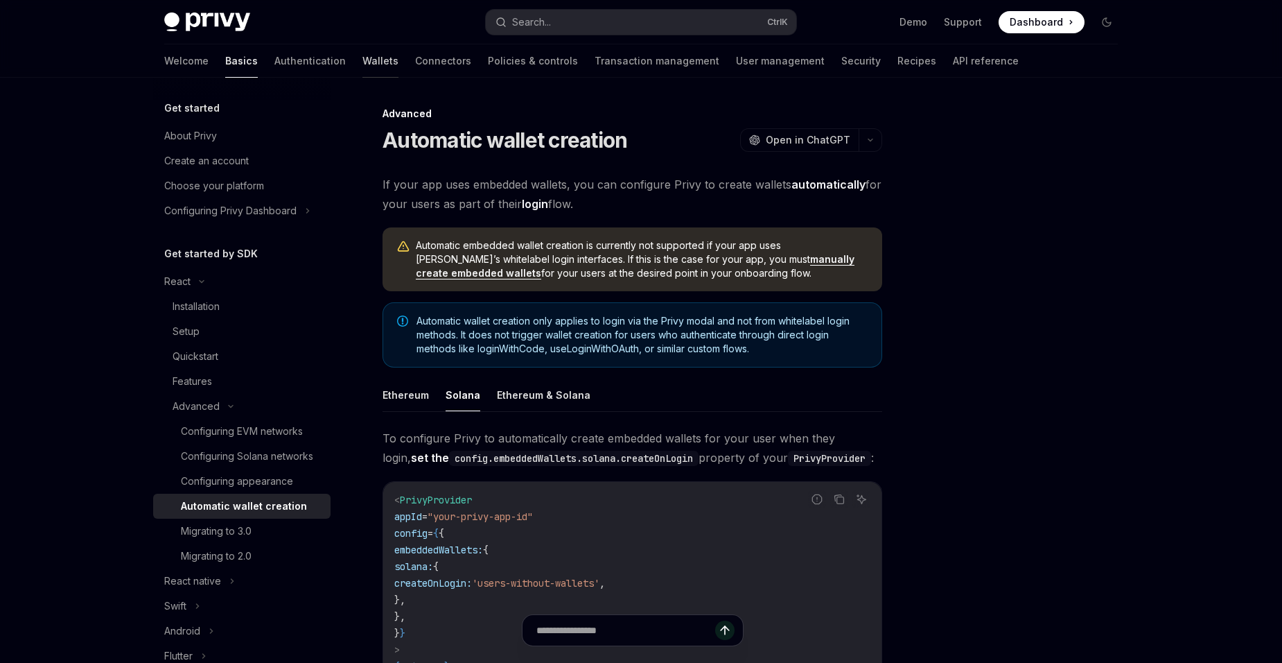
click at [363, 70] on link "Wallets" at bounding box center [381, 60] width 36 height 33
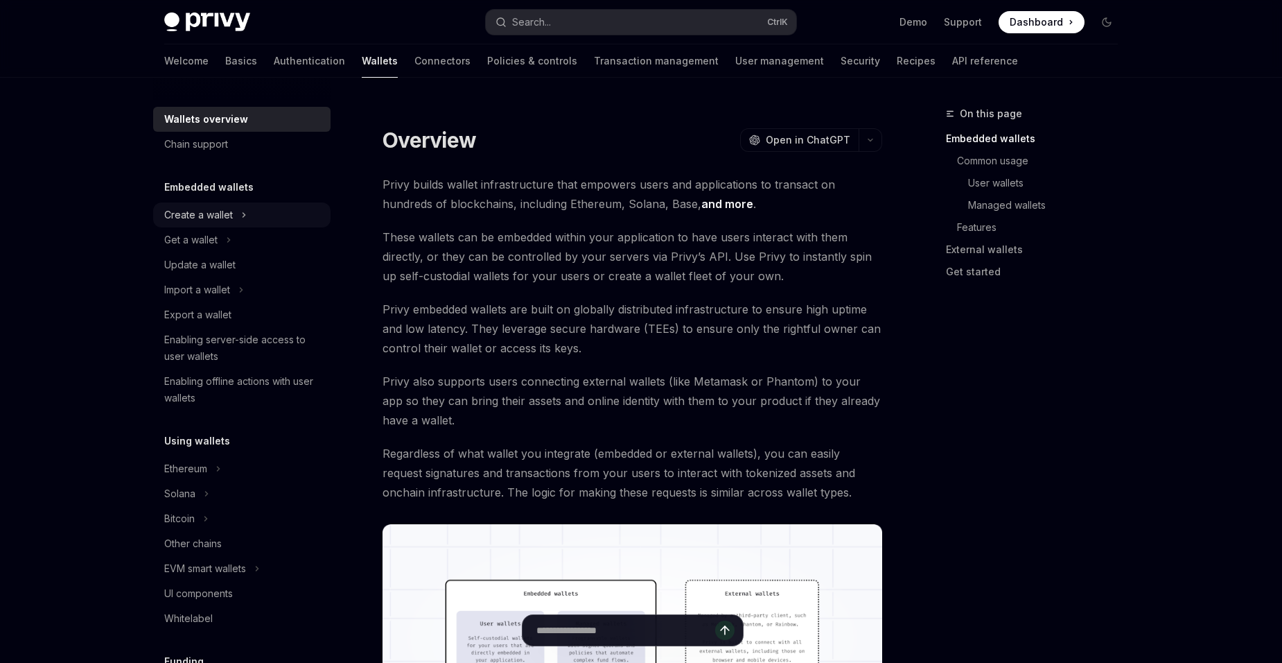
click at [272, 218] on div "Create a wallet" at bounding box center [241, 214] width 177 height 25
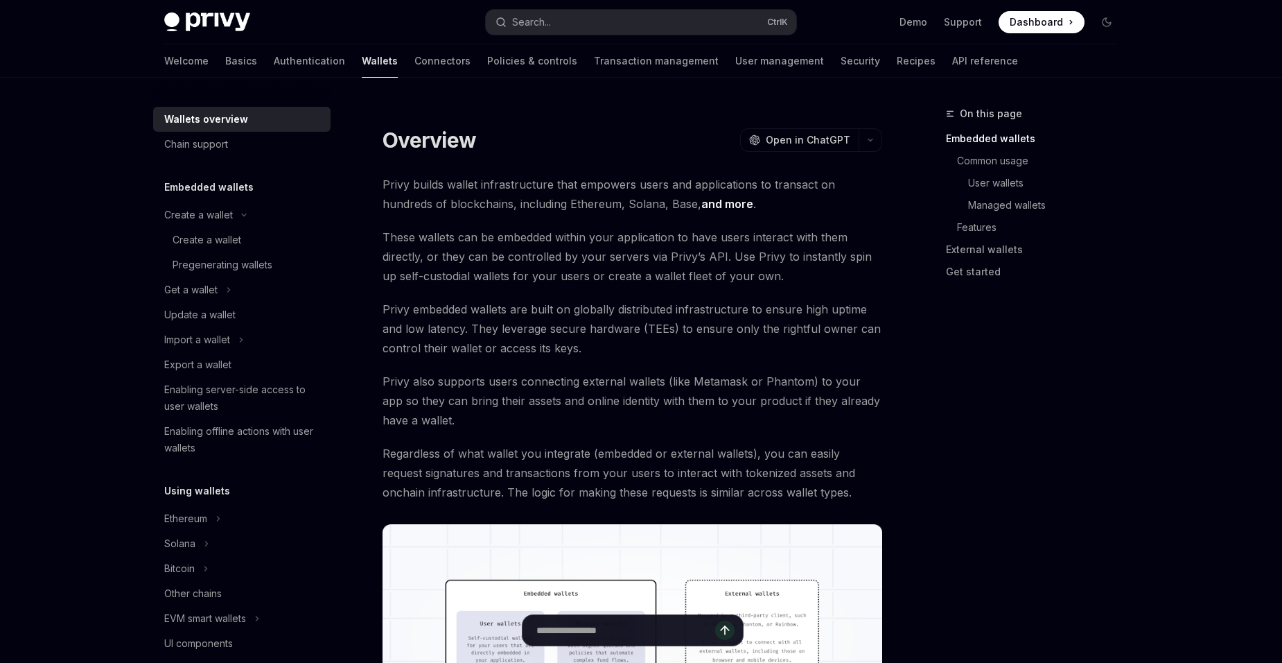
type textarea "*"
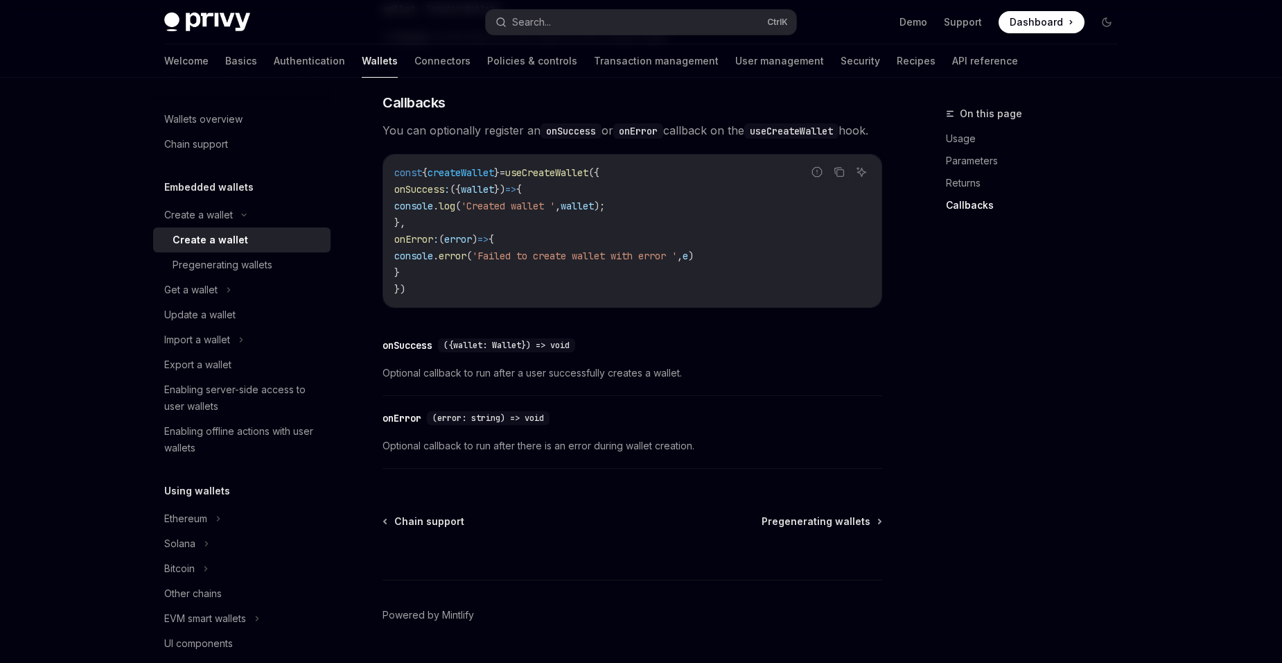
scroll to position [970, 0]
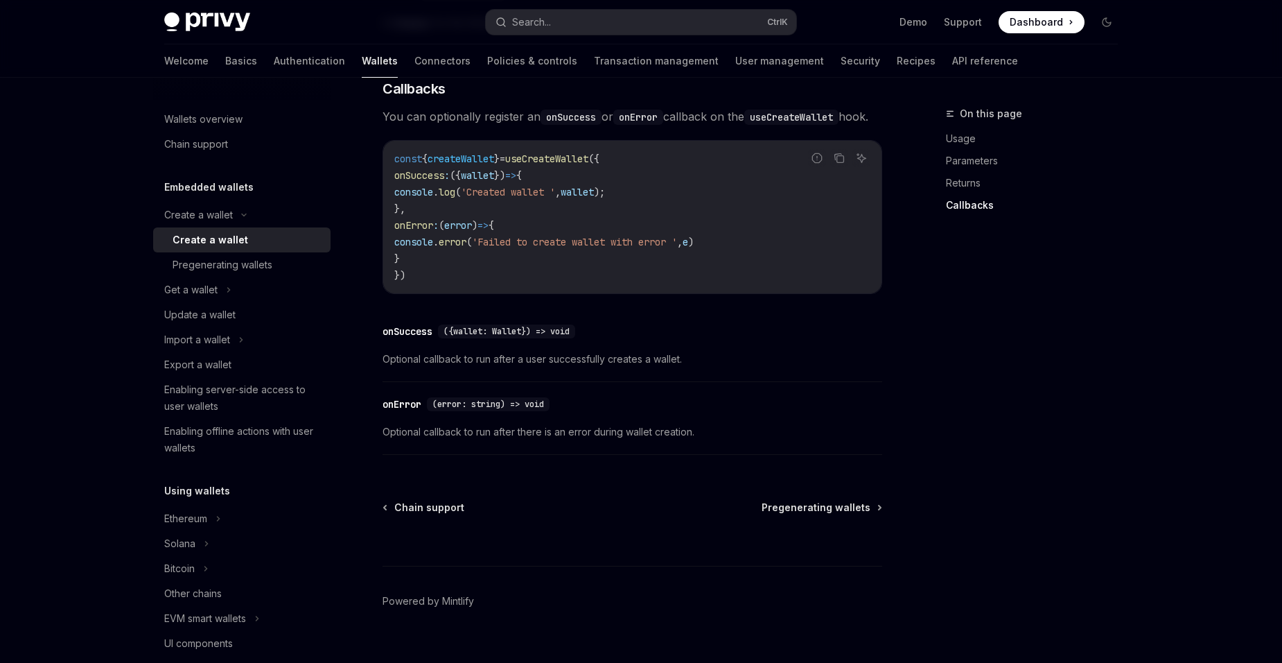
click at [992, 404] on div "On this page Usage Parameters Returns Callbacks" at bounding box center [1023, 383] width 211 height 557
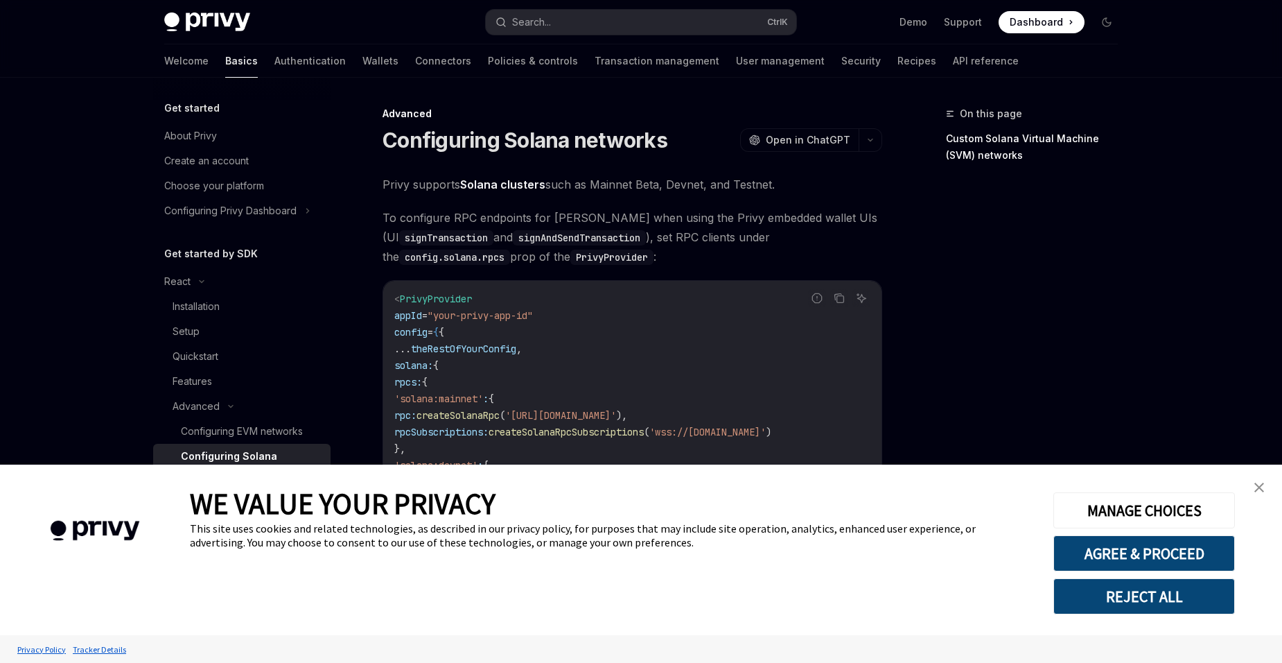
click at [1261, 491] on img "close banner" at bounding box center [1260, 487] width 10 height 10
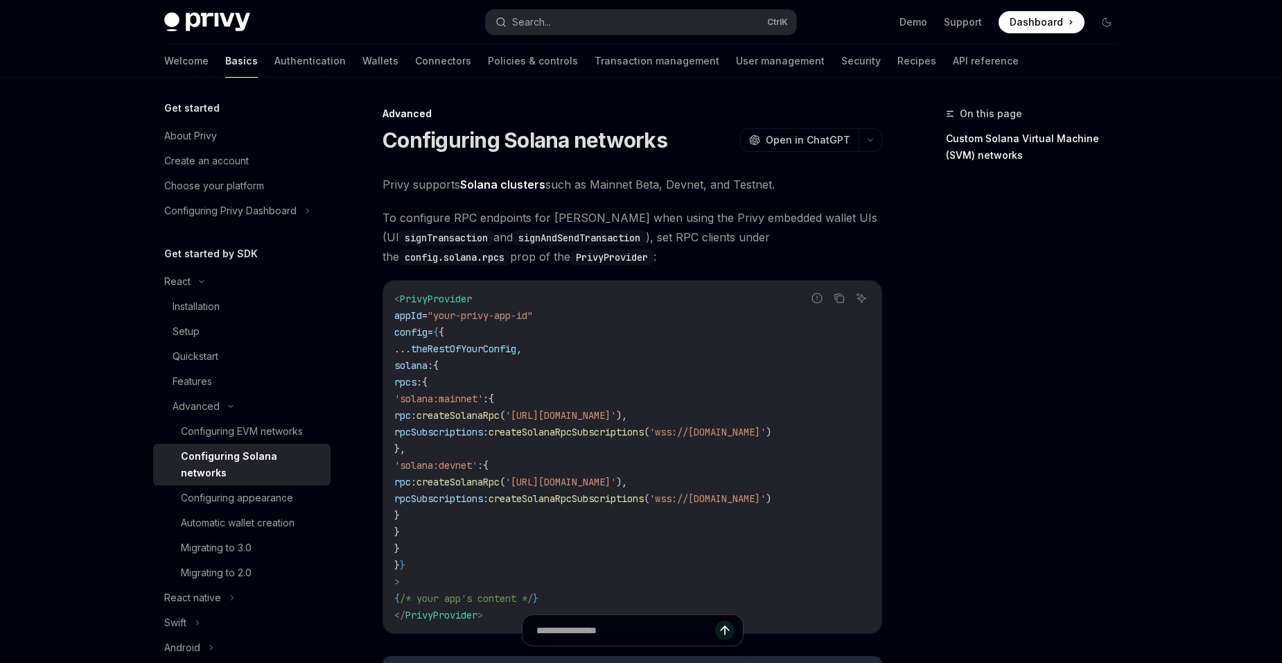
scroll to position [0, 87]
drag, startPoint x: 733, startPoint y: 433, endPoint x: 835, endPoint y: 430, distance: 102.6
click at [766, 430] on span "'wss://api.mainnet-beta.solana.com'" at bounding box center [707, 432] width 116 height 12
copy span "wss://api.mainnet-beta.solana.com"
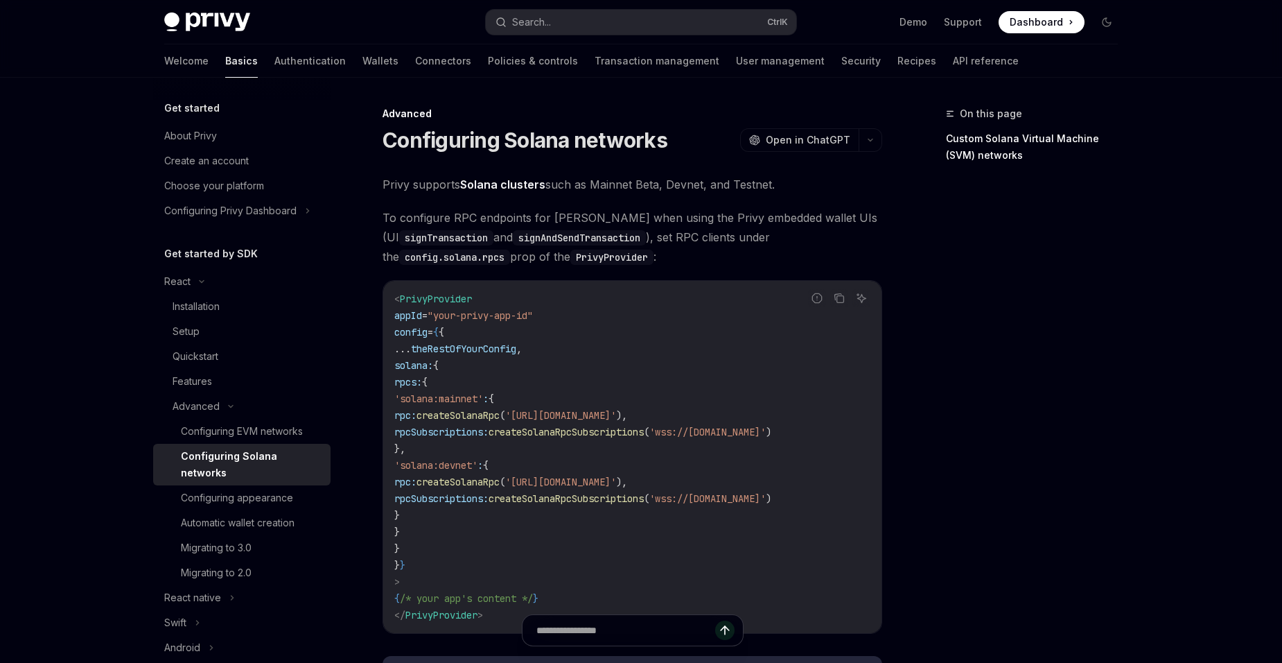
drag, startPoint x: 697, startPoint y: 416, endPoint x: 491, endPoint y: 409, distance: 206.0
click at [505, 409] on span "'https://api.mainnet-beta.solana.com'" at bounding box center [560, 415] width 111 height 12
copy span "https://api.mainnet-beta.solana.com"
